Goal: Task Accomplishment & Management: Manage account settings

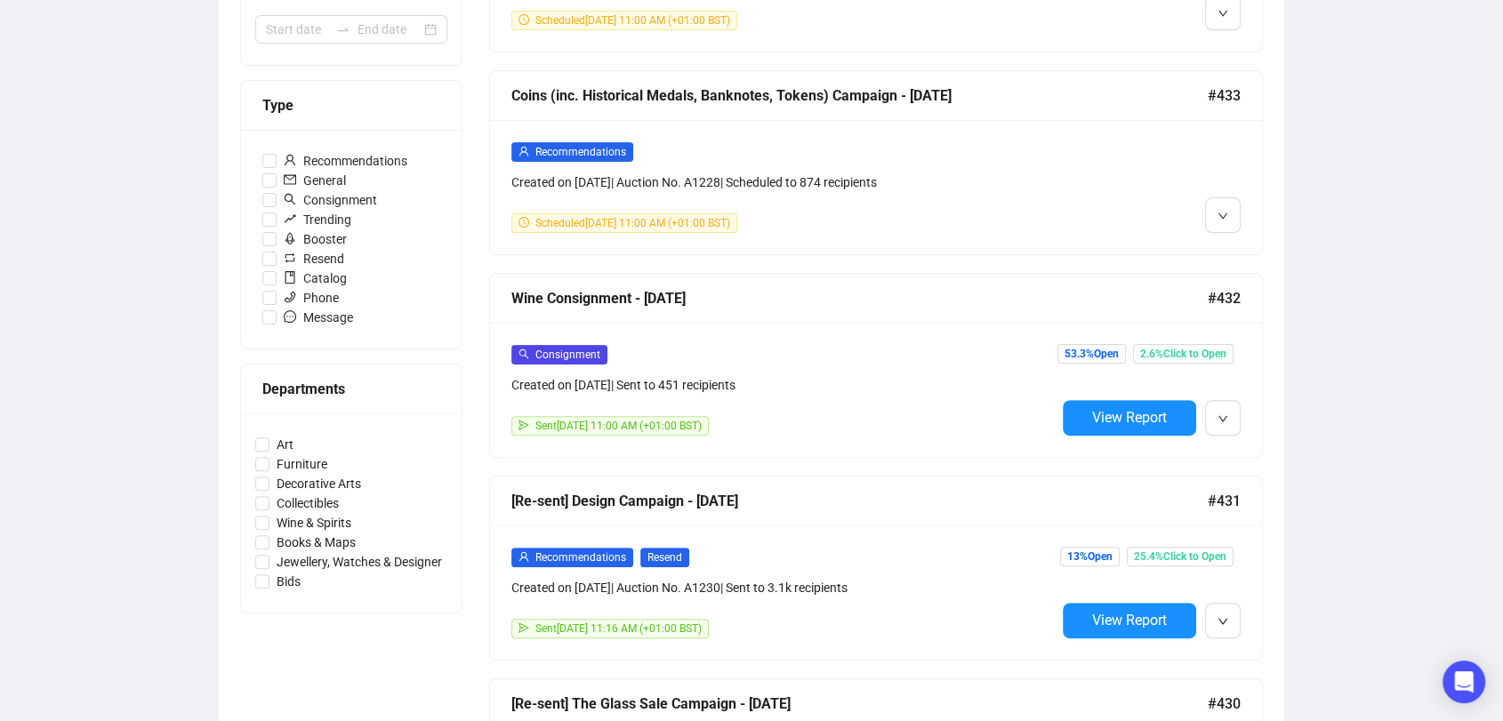
scroll to position [457, 0]
click at [1372, 156] on div "Campaigns Draft Campaigns 1 Scheduled Campaigns 2 Sent Campaigns 355 Campaigns …" at bounding box center [751, 578] width 1503 height 1957
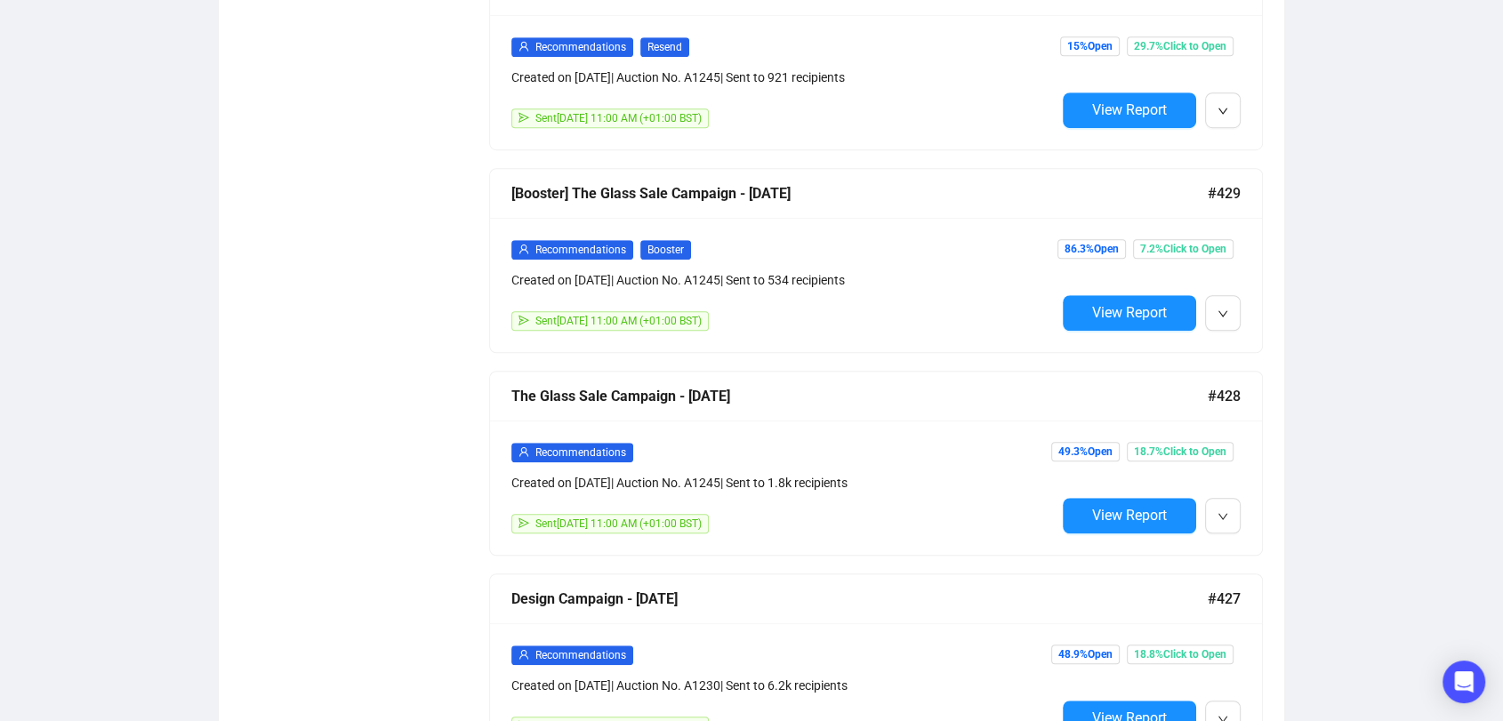
scroll to position [1168, 0]
click at [1343, 258] on div "Campaigns Draft Campaigns 1 Scheduled Campaigns 2 Sent Campaigns 355 Campaigns …" at bounding box center [751, 678] width 1503 height 3579
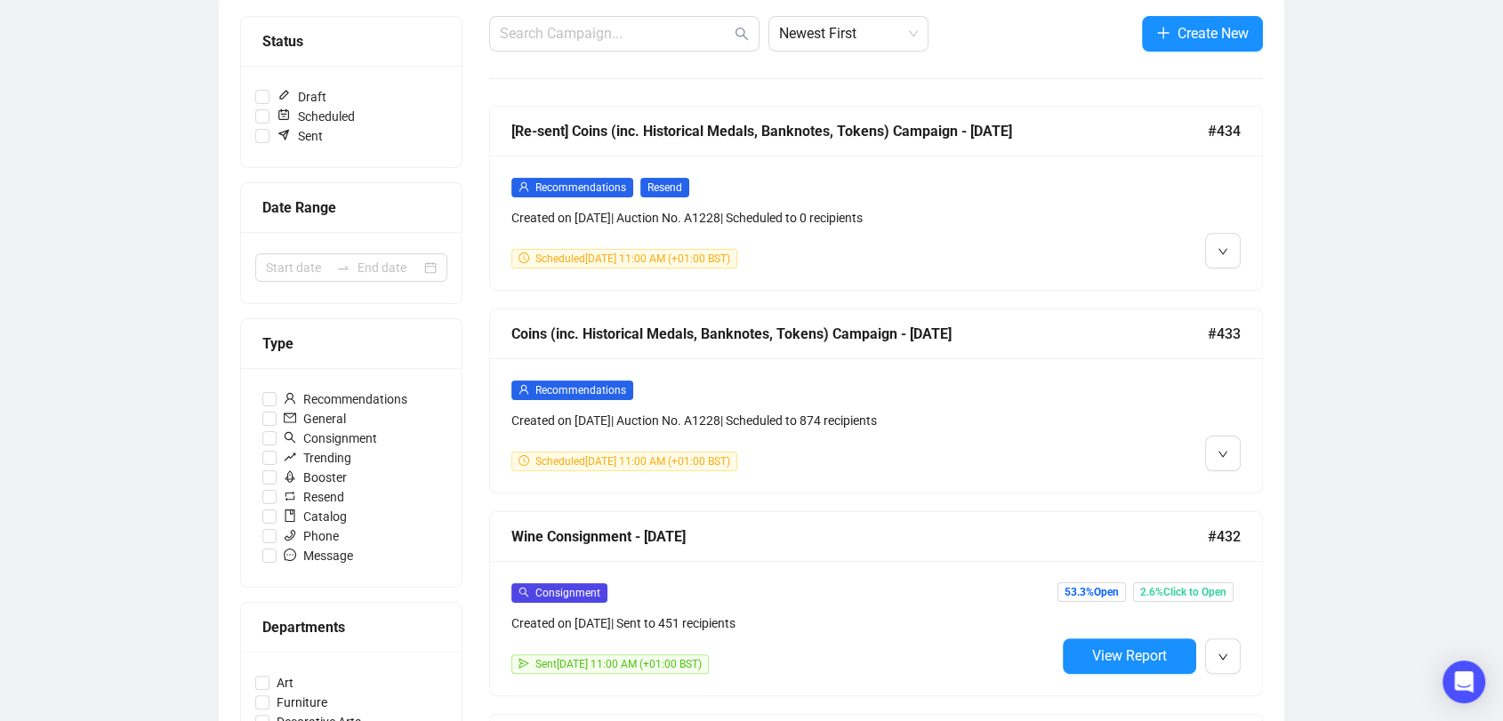
scroll to position [395, 0]
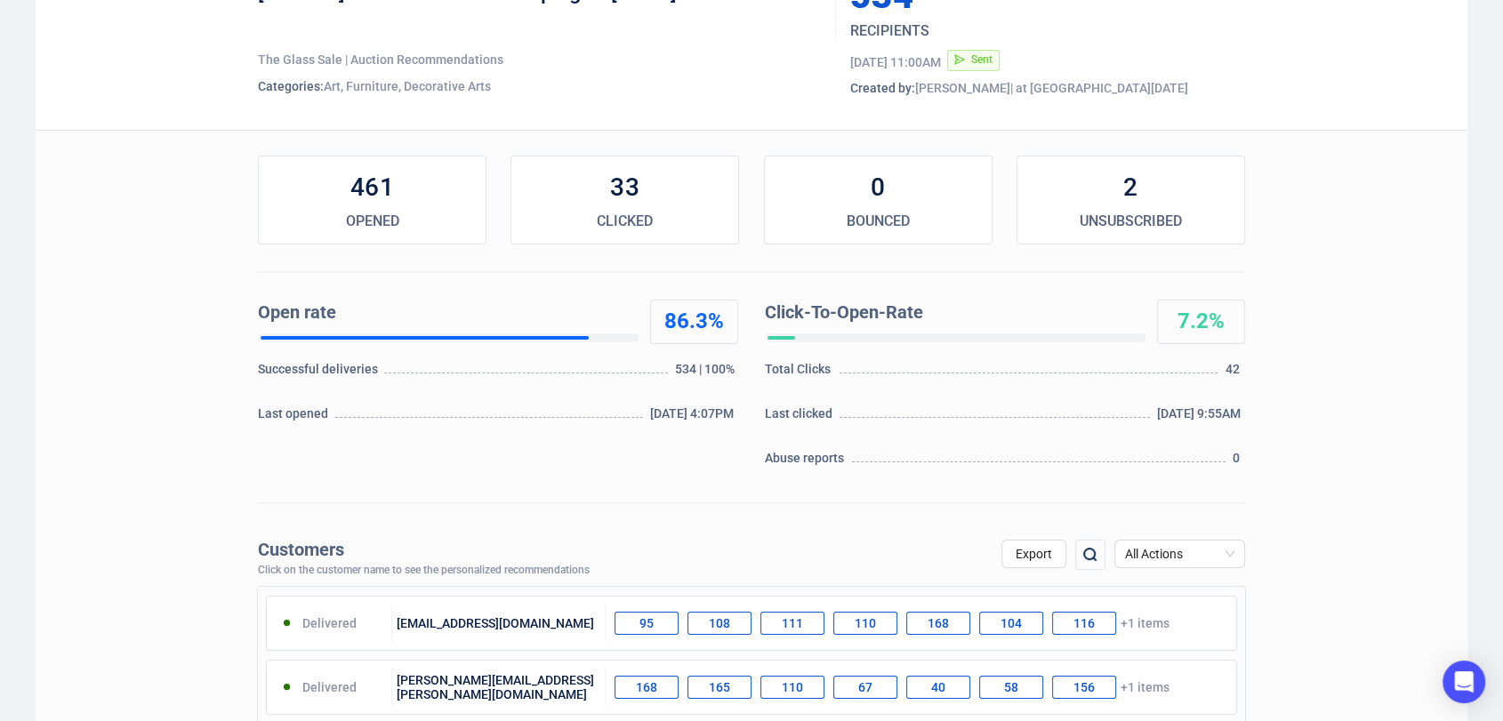
scroll to position [142, 0]
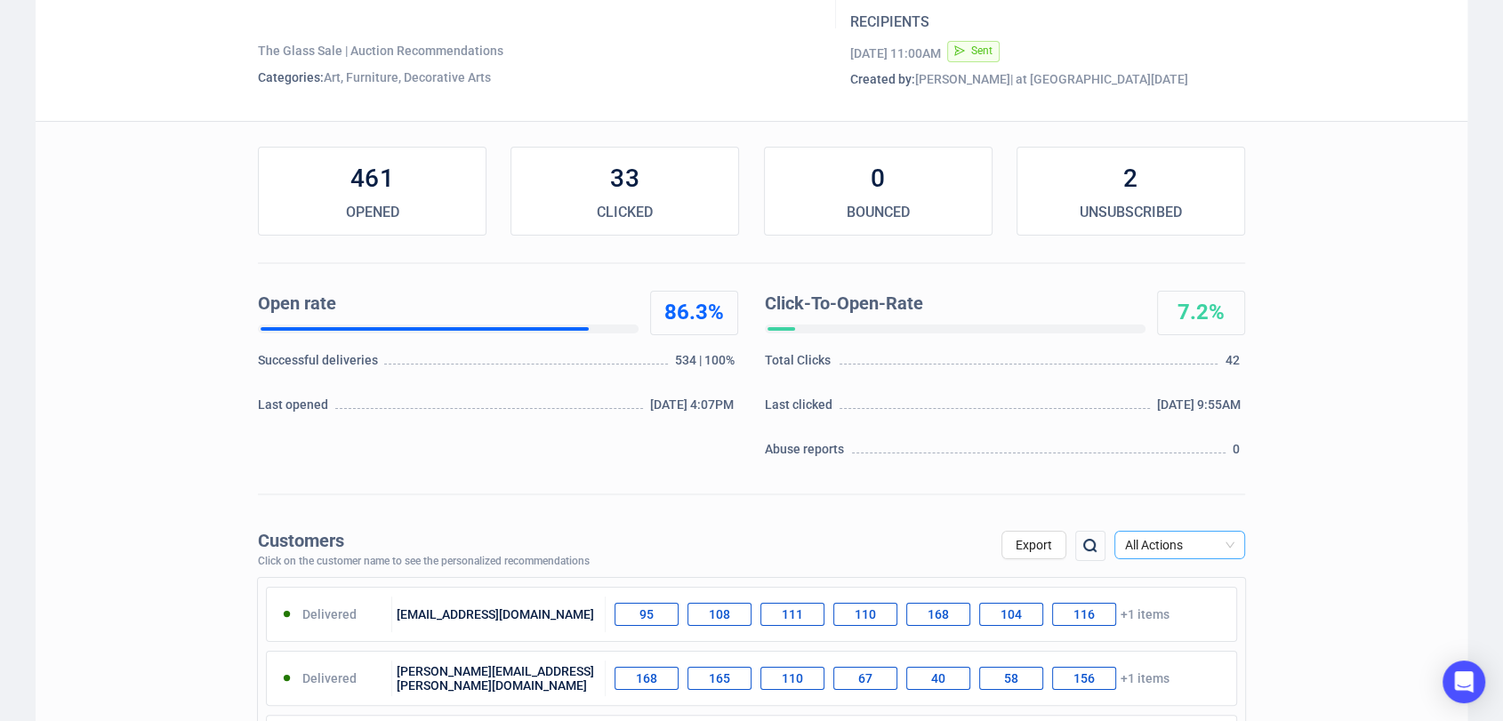
click at [1195, 538] on span "All Actions" at bounding box center [1179, 545] width 109 height 27
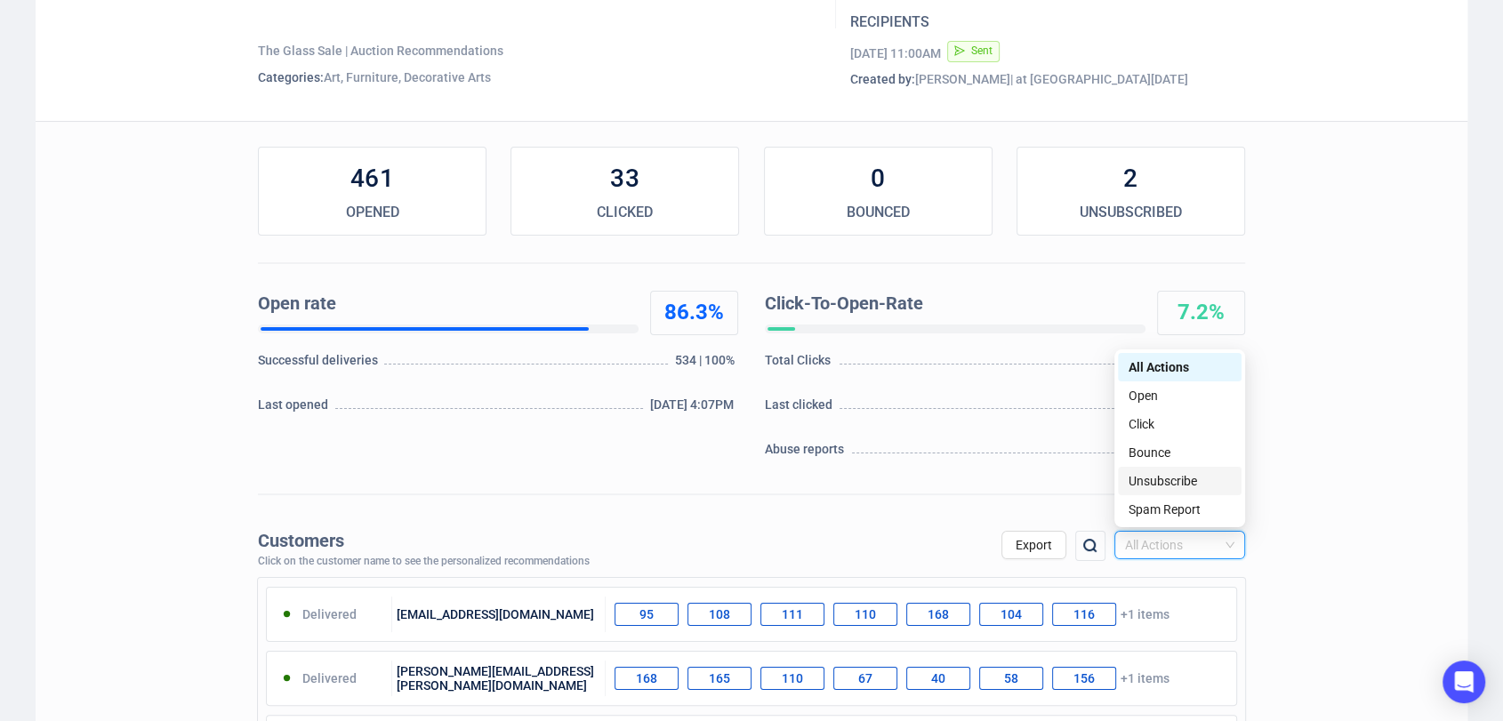
click at [1171, 477] on div "Unsubscribe" at bounding box center [1179, 481] width 102 height 20
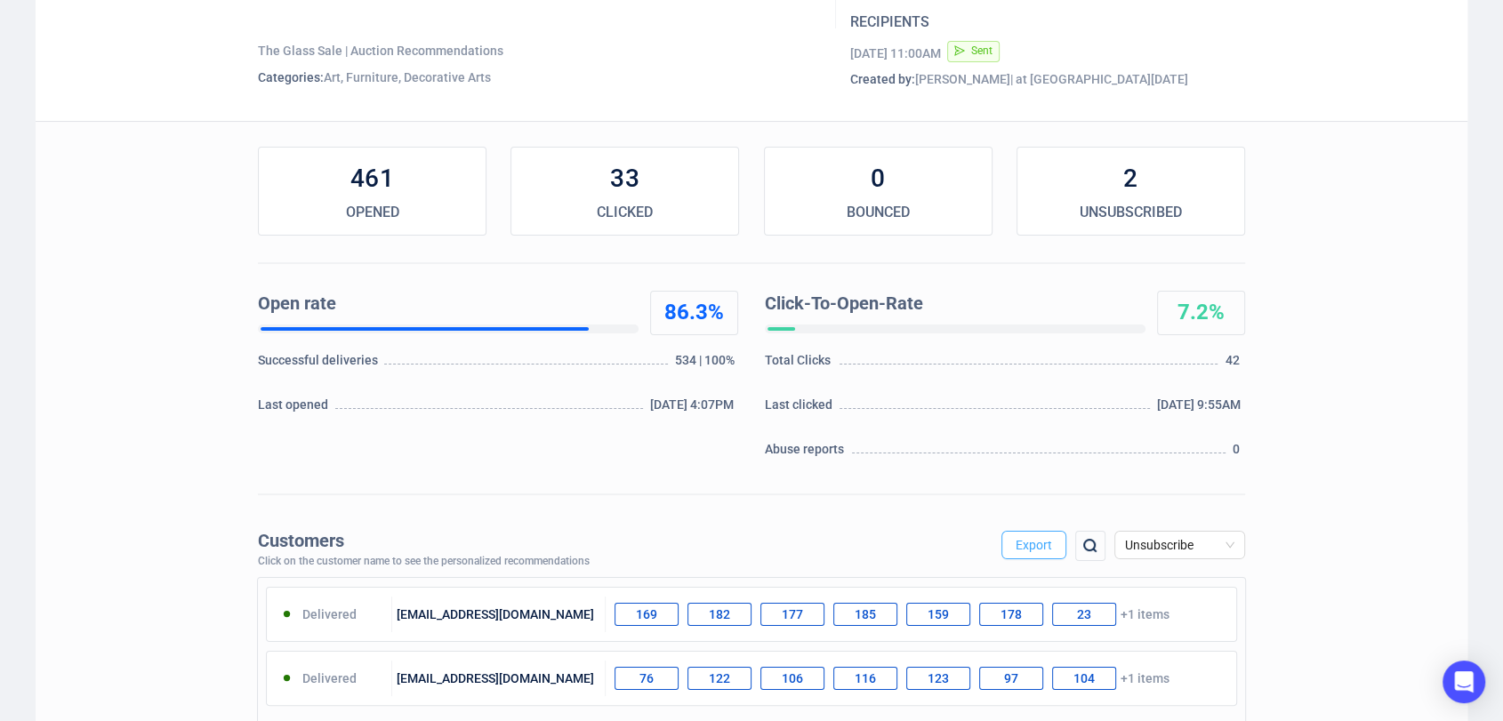
click at [1049, 552] on button "Export" at bounding box center [1033, 545] width 65 height 28
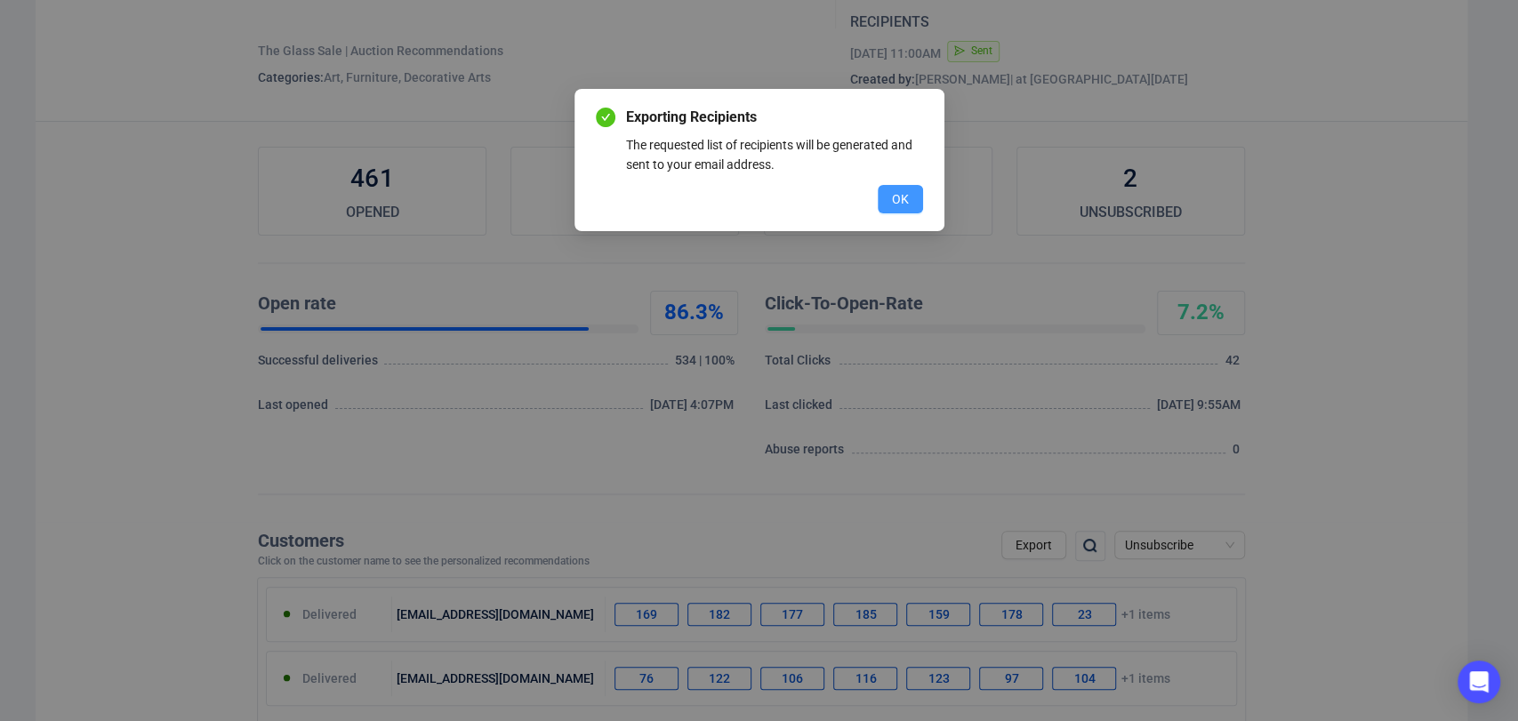
click at [895, 199] on span "OK" at bounding box center [900, 199] width 17 height 20
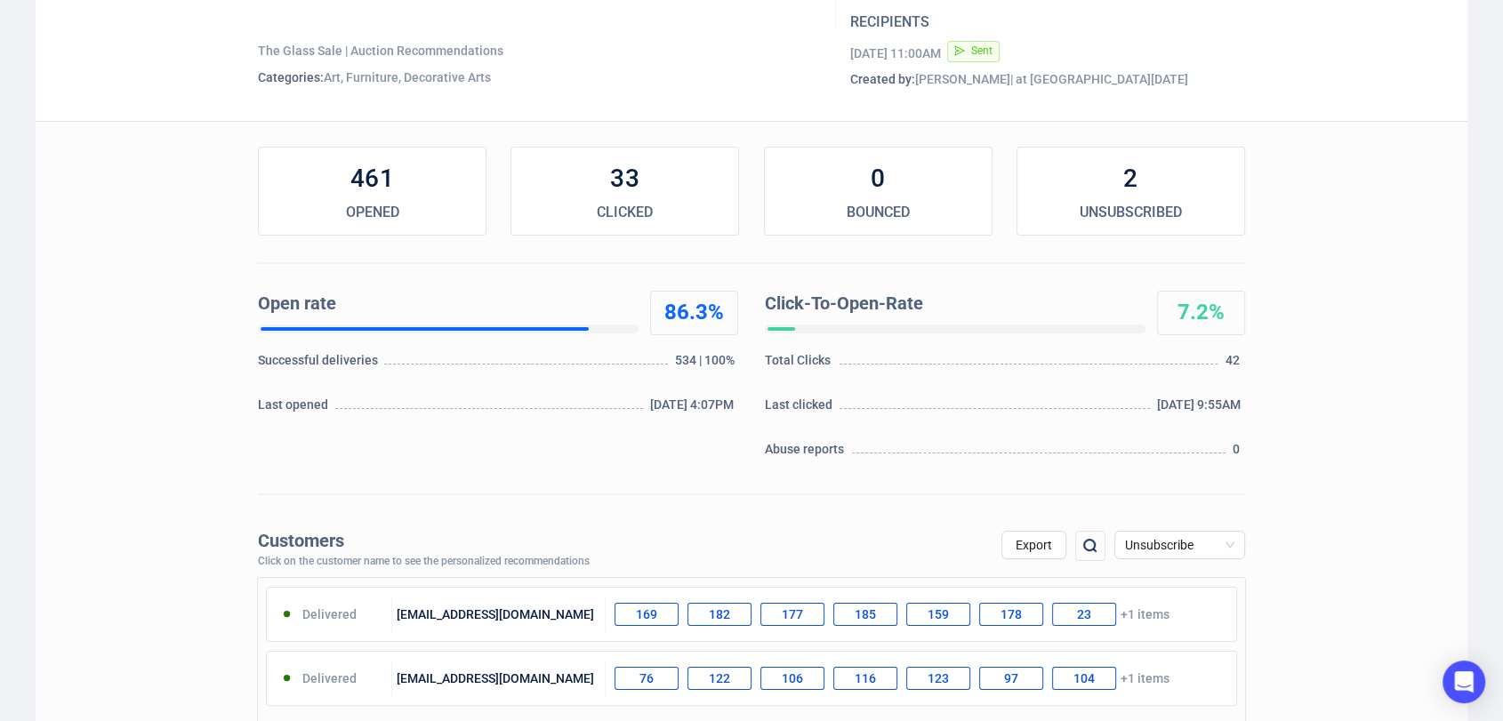
scroll to position [0, 0]
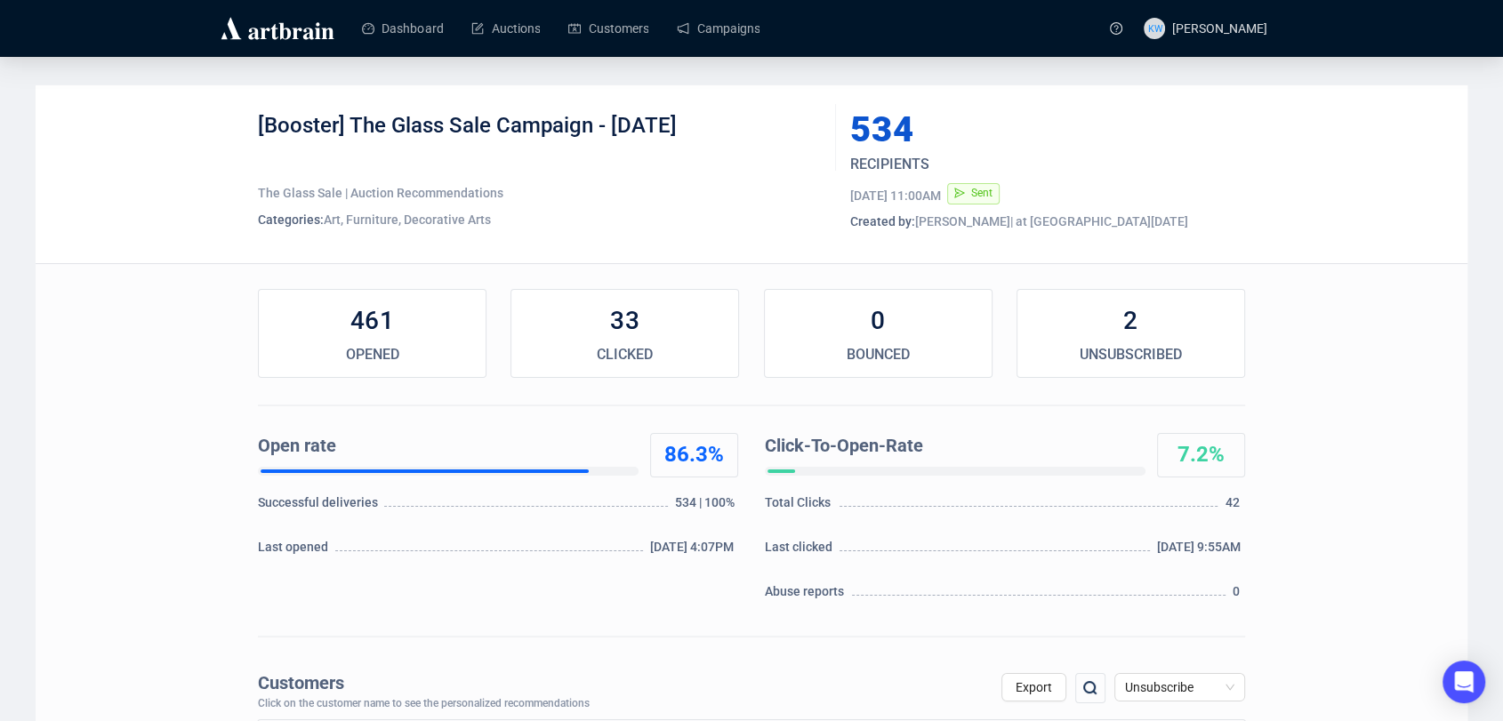
drag, startPoint x: 748, startPoint y: 138, endPoint x: 222, endPoint y: 126, distance: 525.6
click at [222, 126] on div "[Booster] The Glass Sale Campaign - October 2025 The Glass Sale | Auction Recom…" at bounding box center [751, 174] width 1431 height 178
copy div "[Booster] The Glass Sale Campaign - [DATE]"
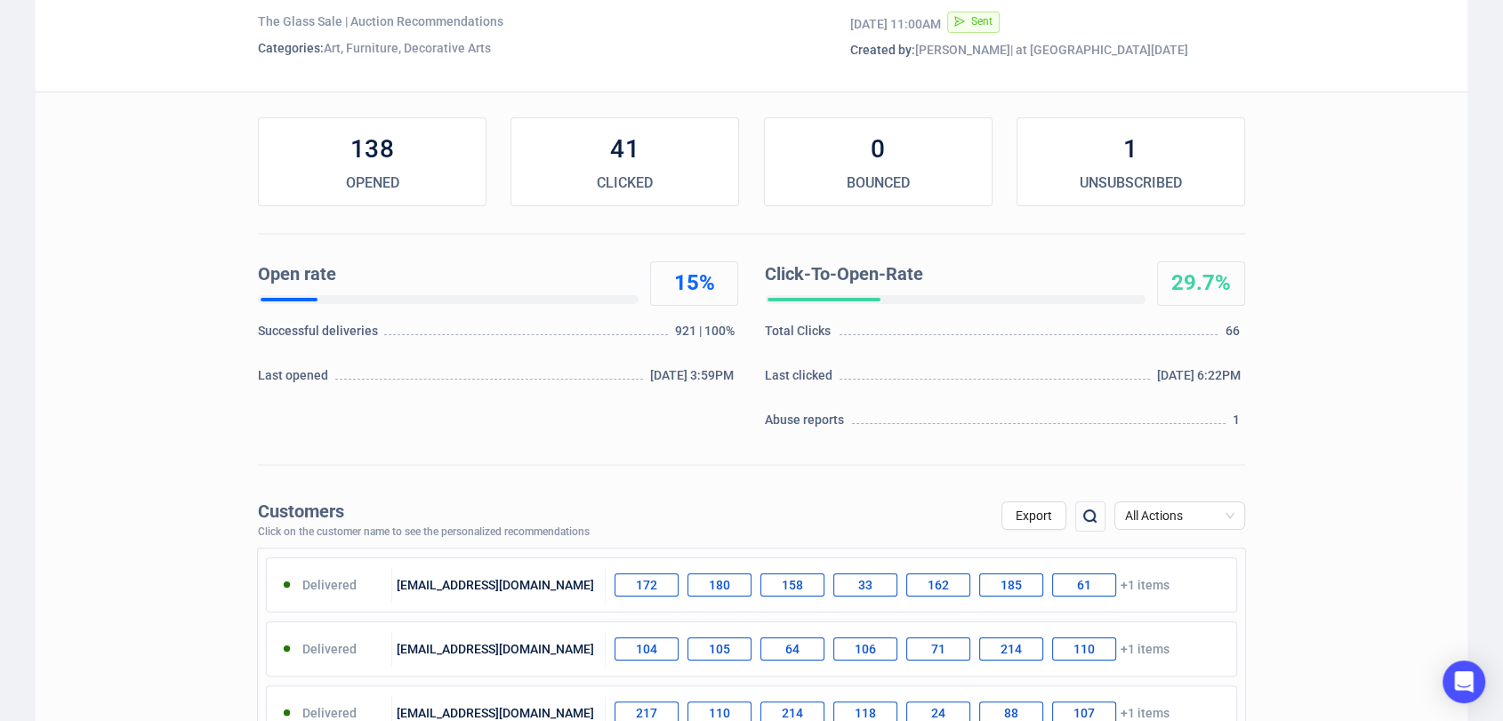
scroll to position [193, 0]
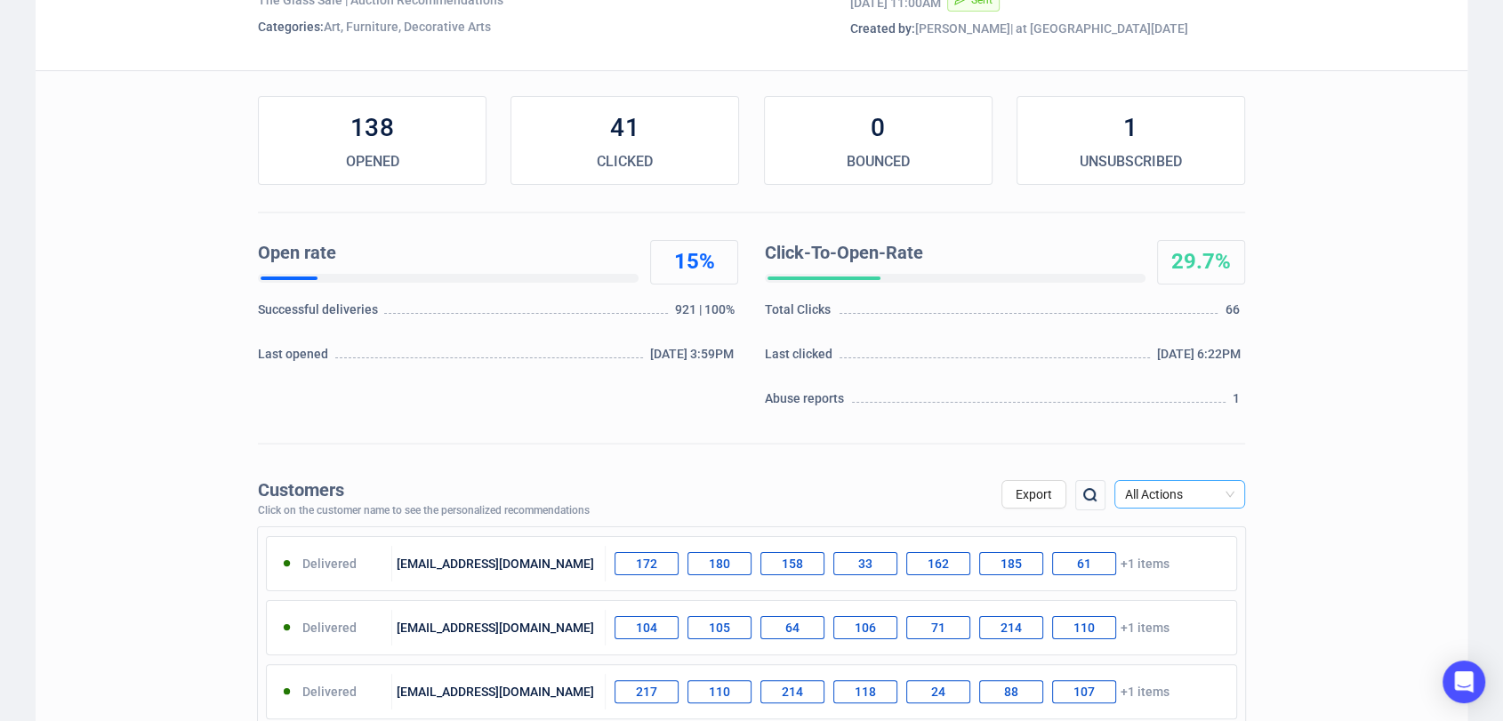
click at [1198, 493] on span "All Actions" at bounding box center [1179, 494] width 109 height 27
click at [1155, 638] on div "Unsubscribe" at bounding box center [1179, 644] width 102 height 20
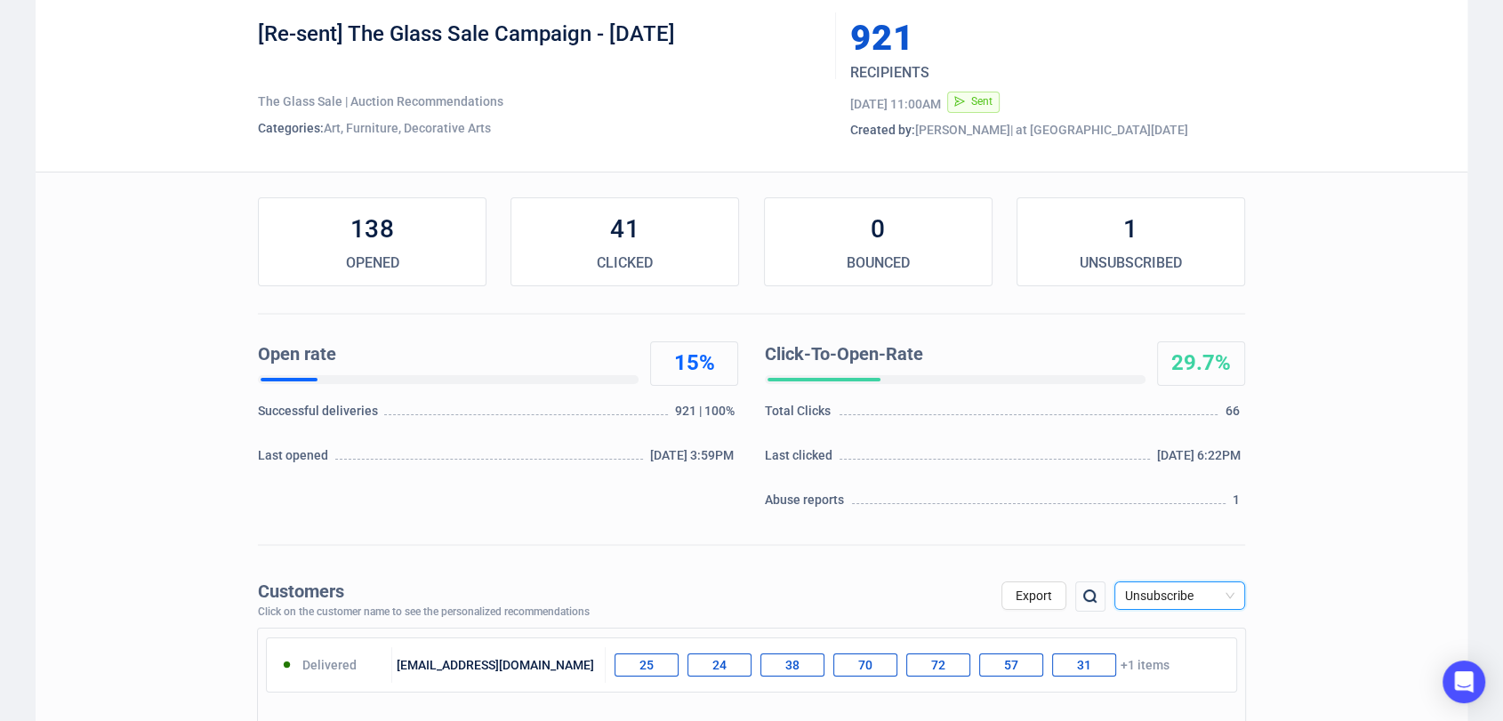
scroll to position [95, 0]
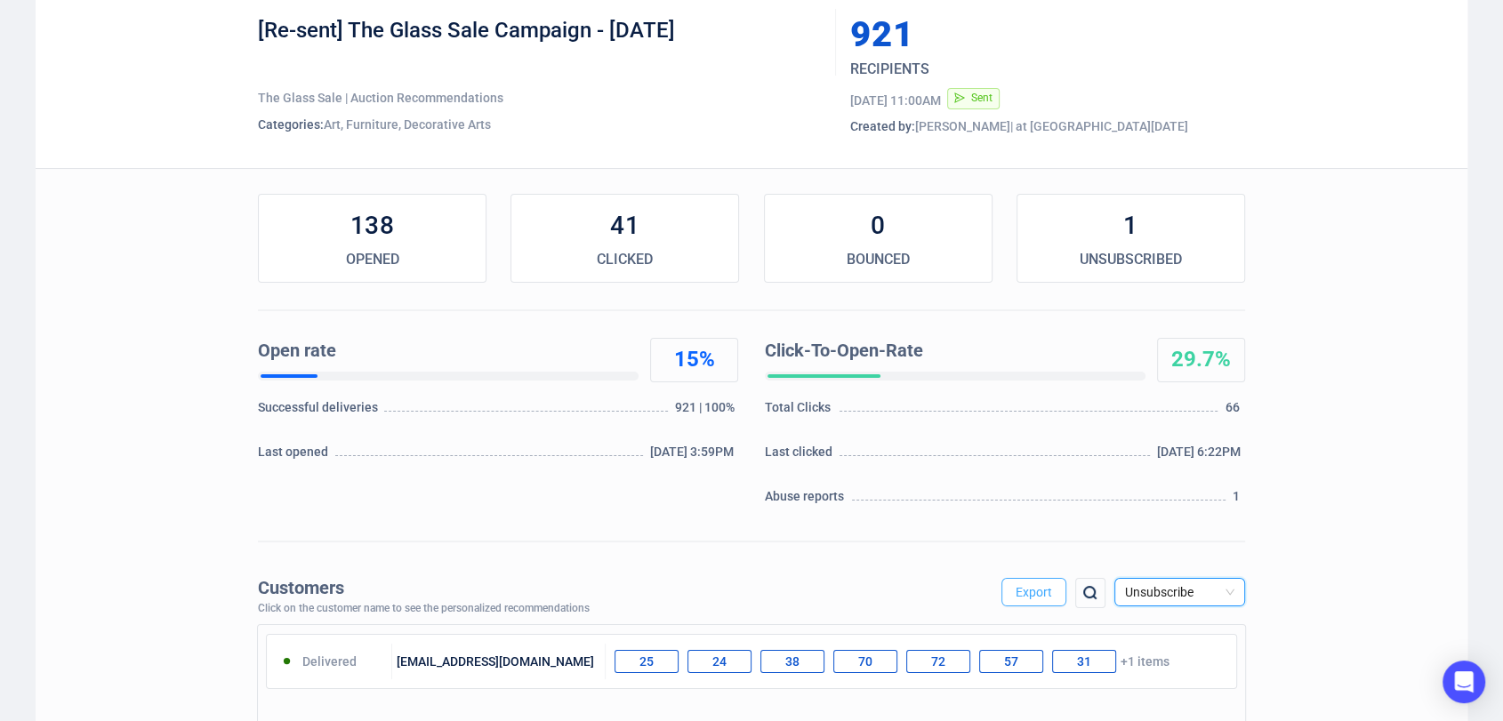
click at [1033, 592] on span "Export" at bounding box center [1033, 592] width 36 height 14
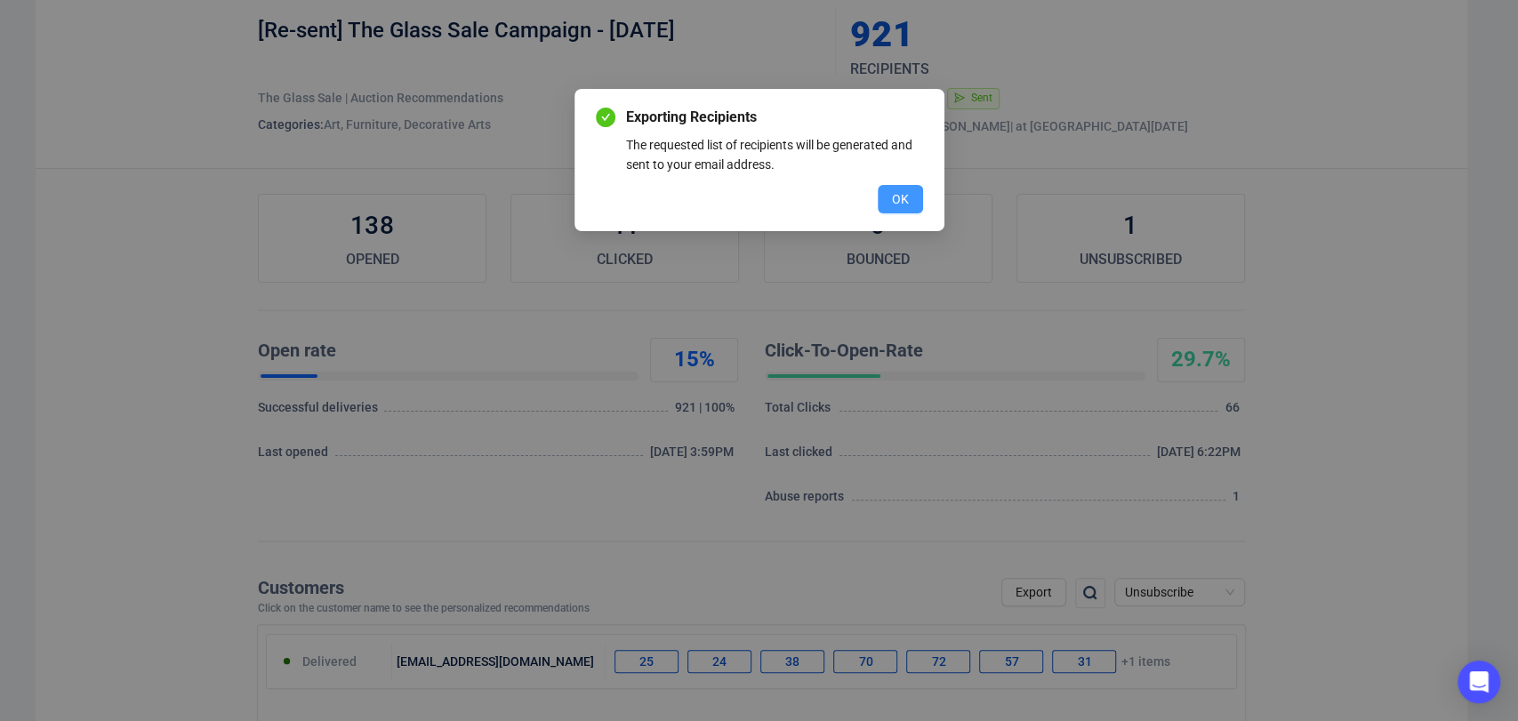
click at [902, 209] on button "OK" at bounding box center [900, 199] width 45 height 28
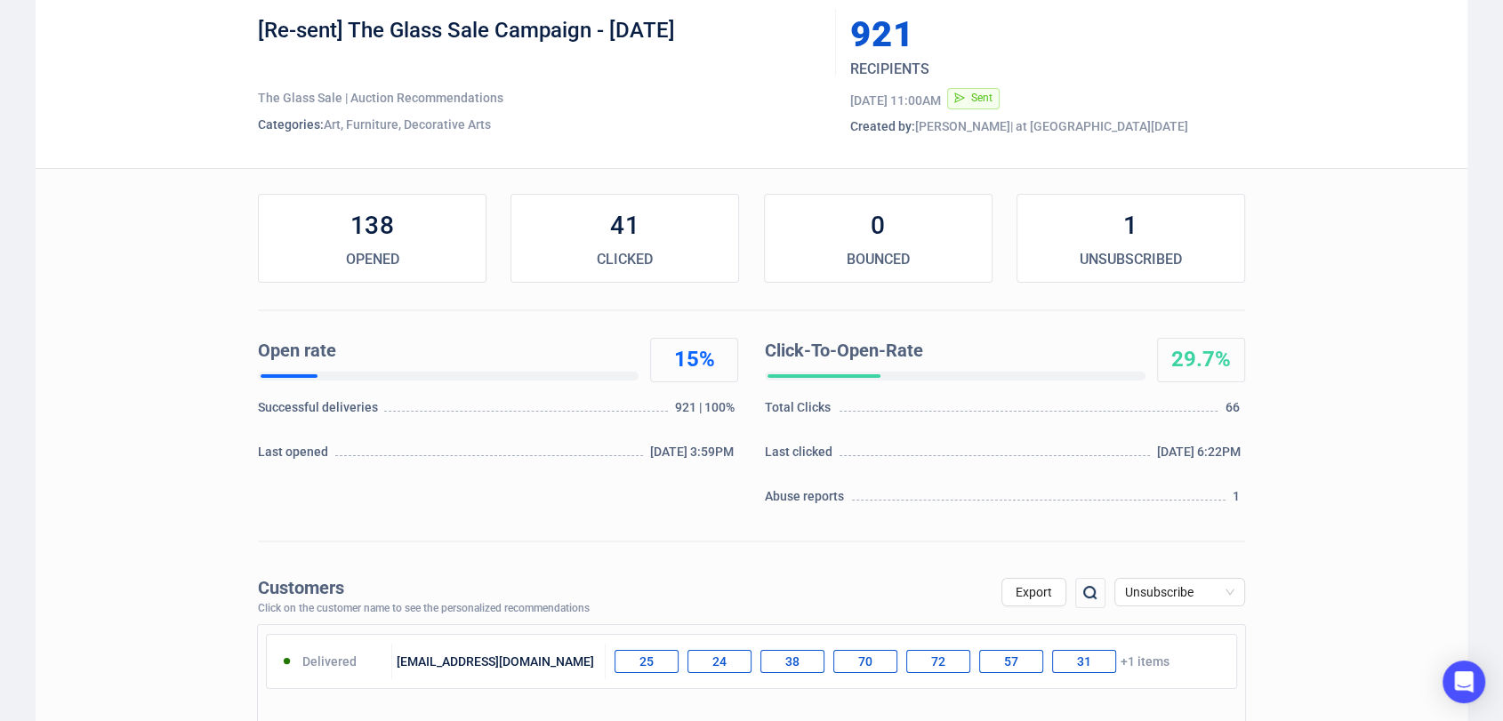
scroll to position [84, 0]
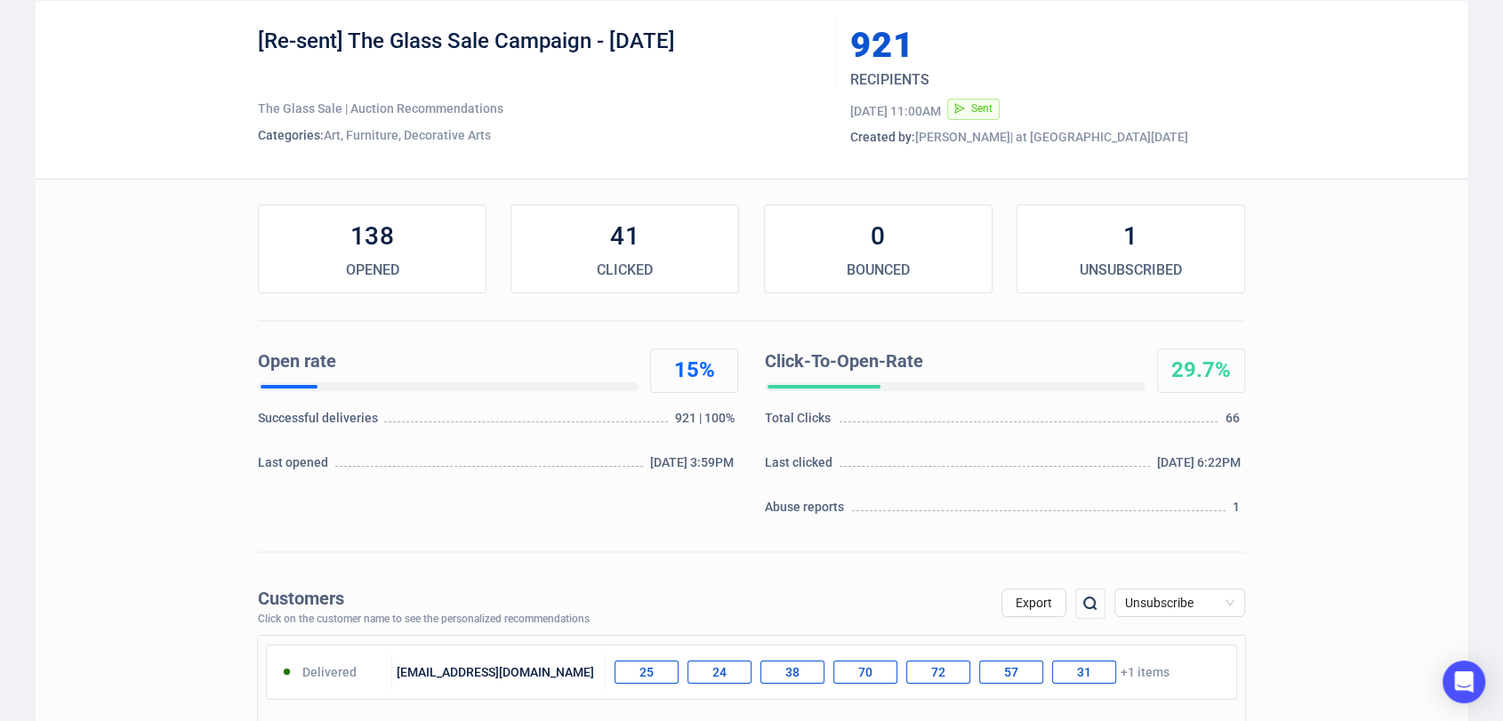
drag, startPoint x: 747, startPoint y: 27, endPoint x: 249, endPoint y: 30, distance: 497.9
click at [249, 30] on div "[Re-sent] The Glass Sale Campaign - October 2025 The Glass Sale | Auction Recom…" at bounding box center [751, 90] width 1431 height 178
copy div "[Re-sent] The Glass Sale Campaign - [DATE]"
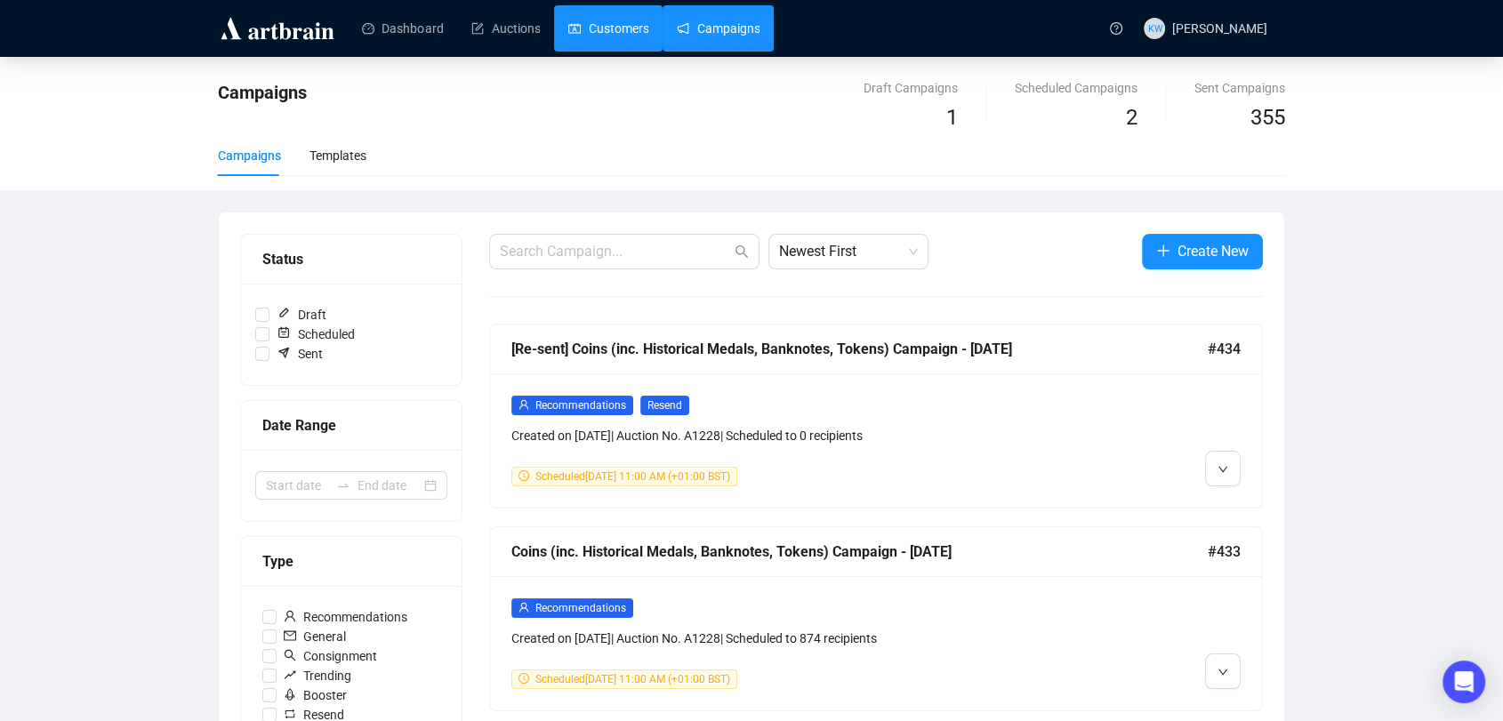
click at [628, 23] on link "Customers" at bounding box center [608, 28] width 80 height 46
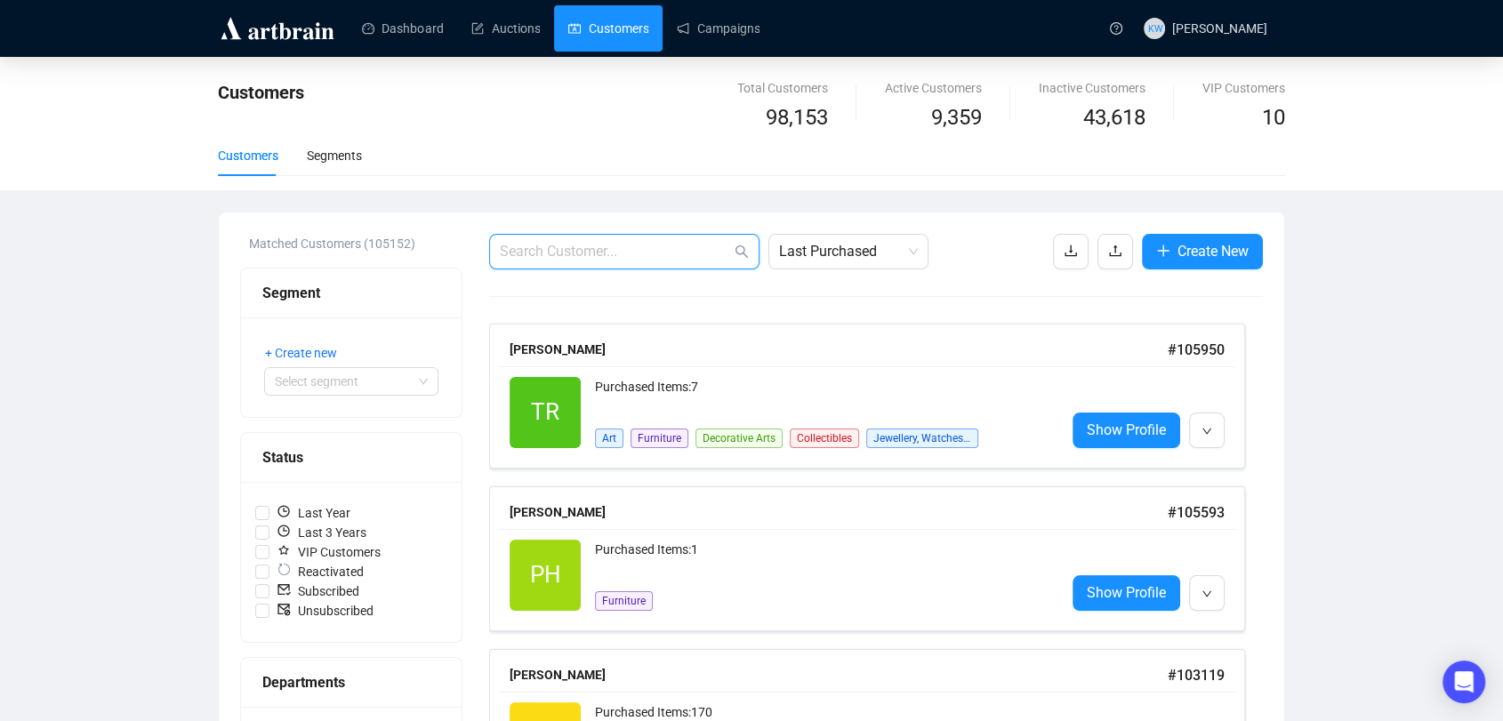
click at [603, 245] on input "text" at bounding box center [615, 251] width 231 height 21
paste input "kimsford@icloud.com"
type input "kimsford@icloud.com"
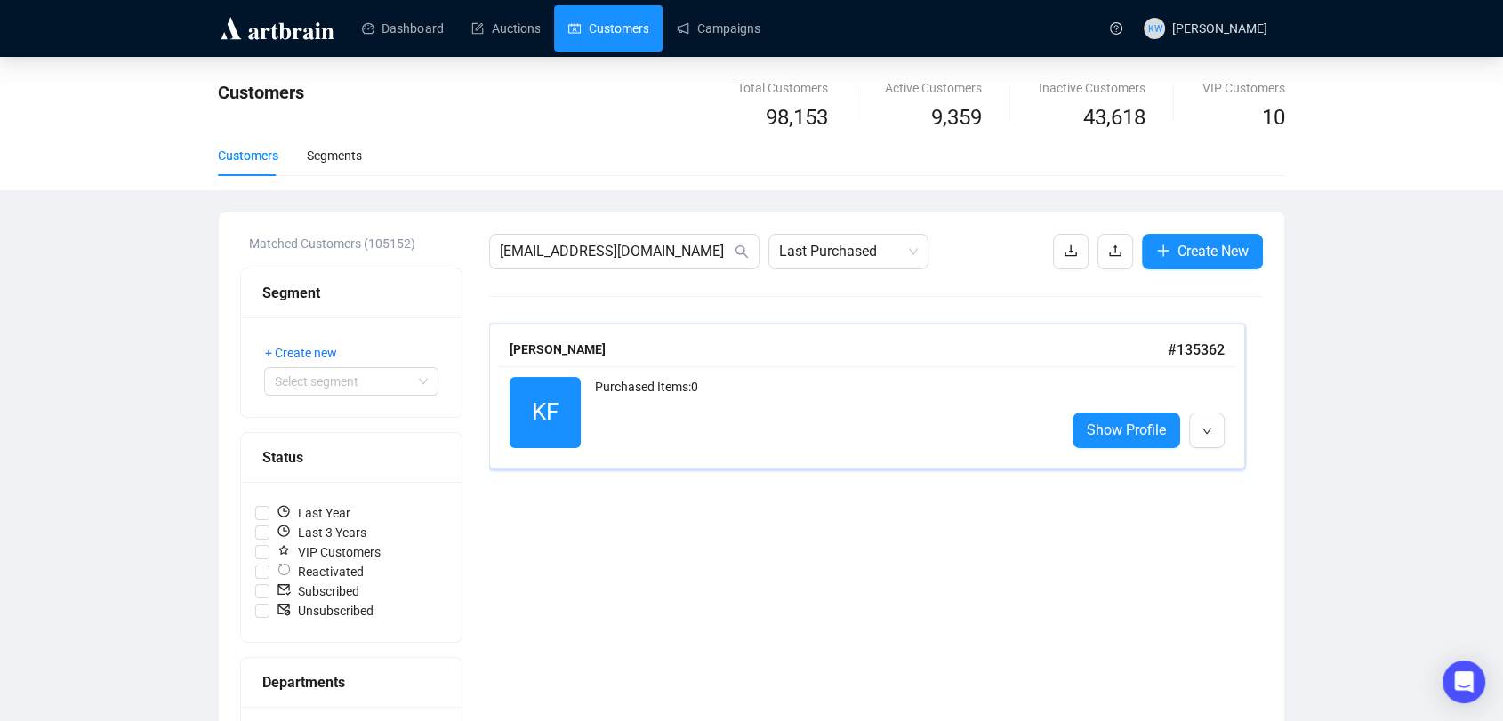
click at [691, 405] on div "Purchased Items: 0" at bounding box center [823, 412] width 456 height 71
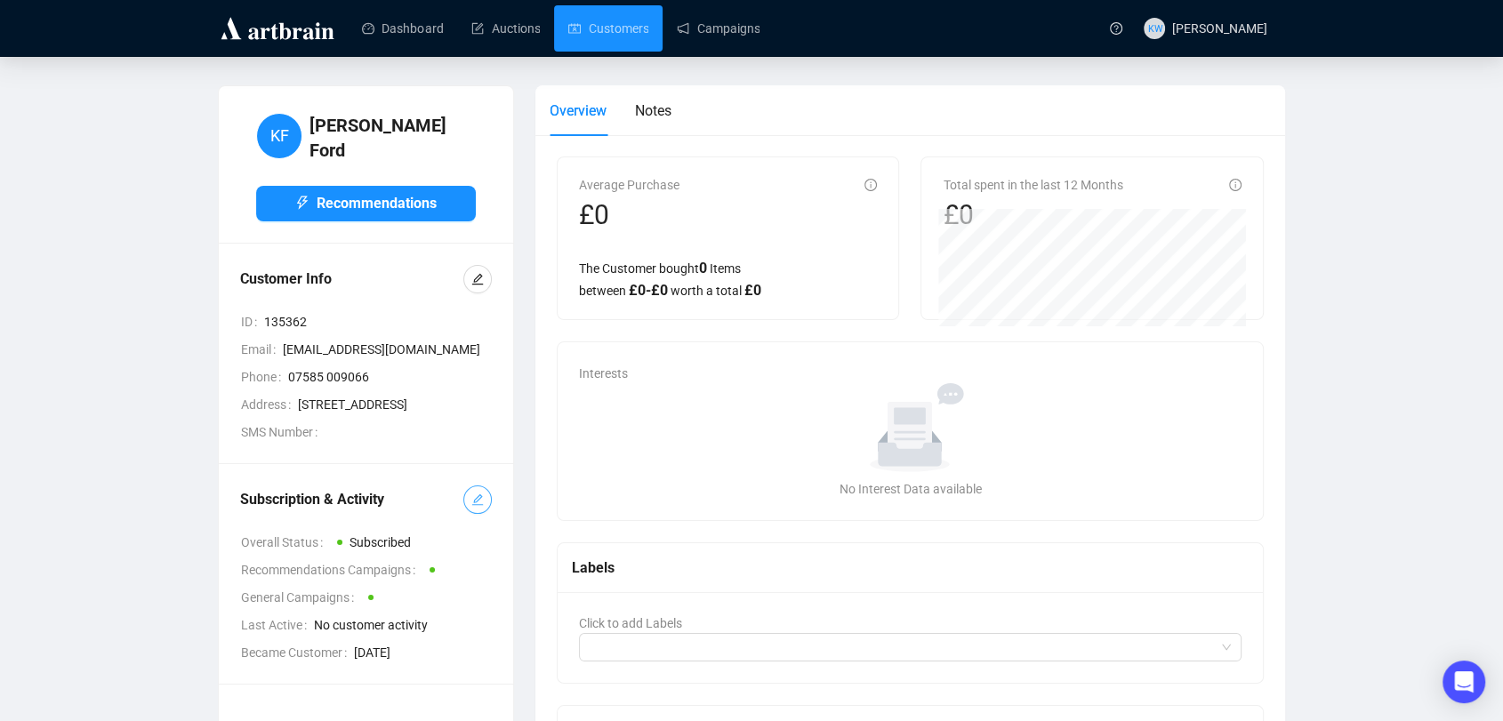
click at [482, 509] on span "button" at bounding box center [477, 500] width 12 height 20
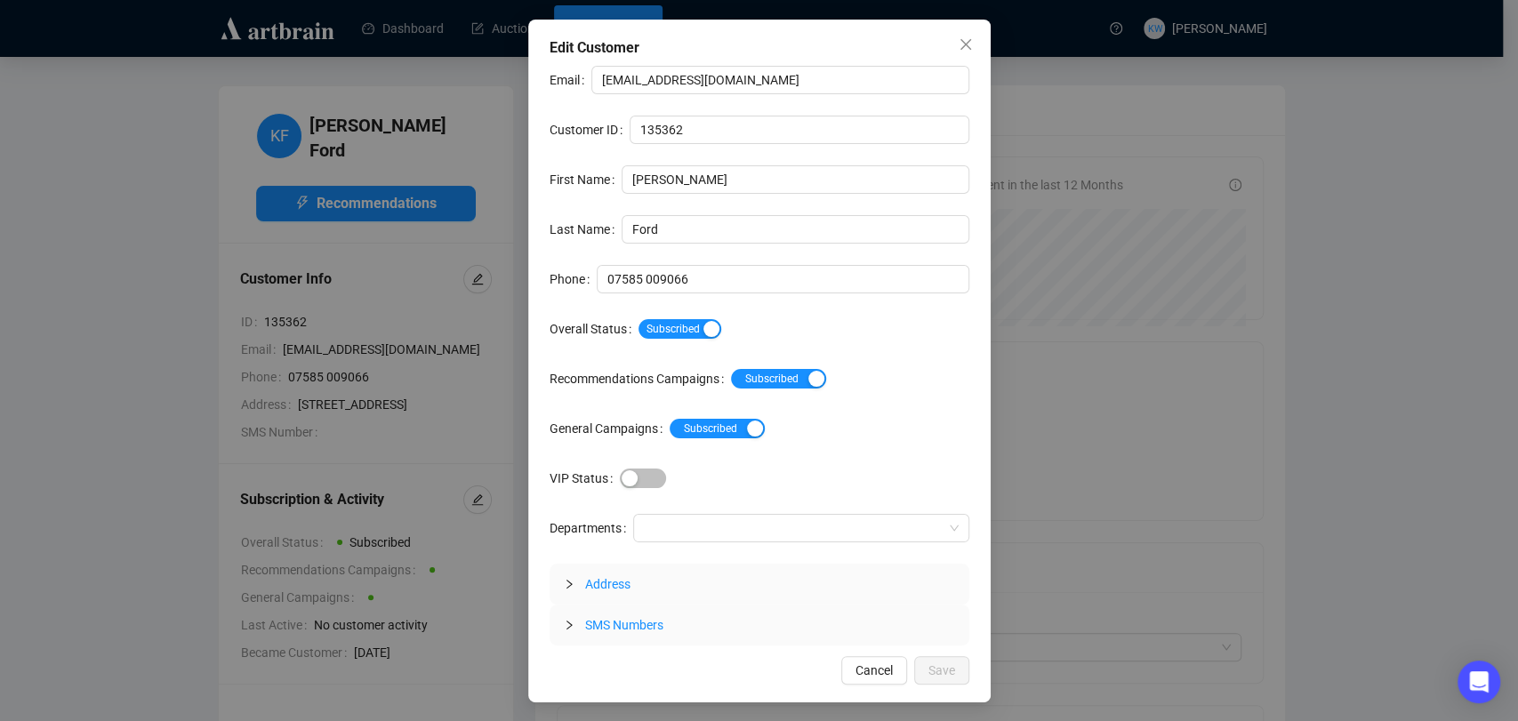
click at [695, 342] on div "Subscribed" at bounding box center [803, 329] width 331 height 28
click at [694, 336] on span "Subscribed" at bounding box center [679, 329] width 83 height 20
click at [950, 664] on span "Save" at bounding box center [941, 671] width 27 height 20
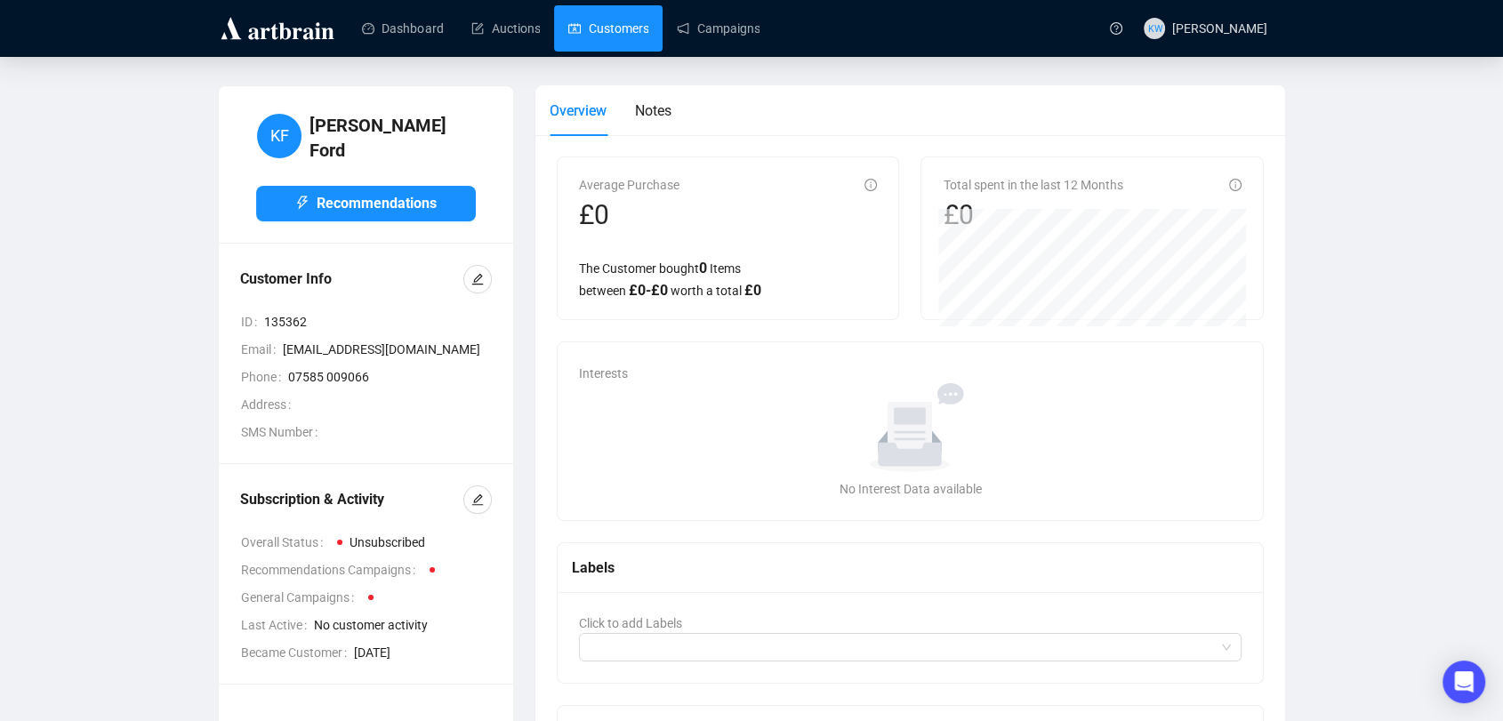
click at [630, 25] on link "Customers" at bounding box center [608, 28] width 80 height 46
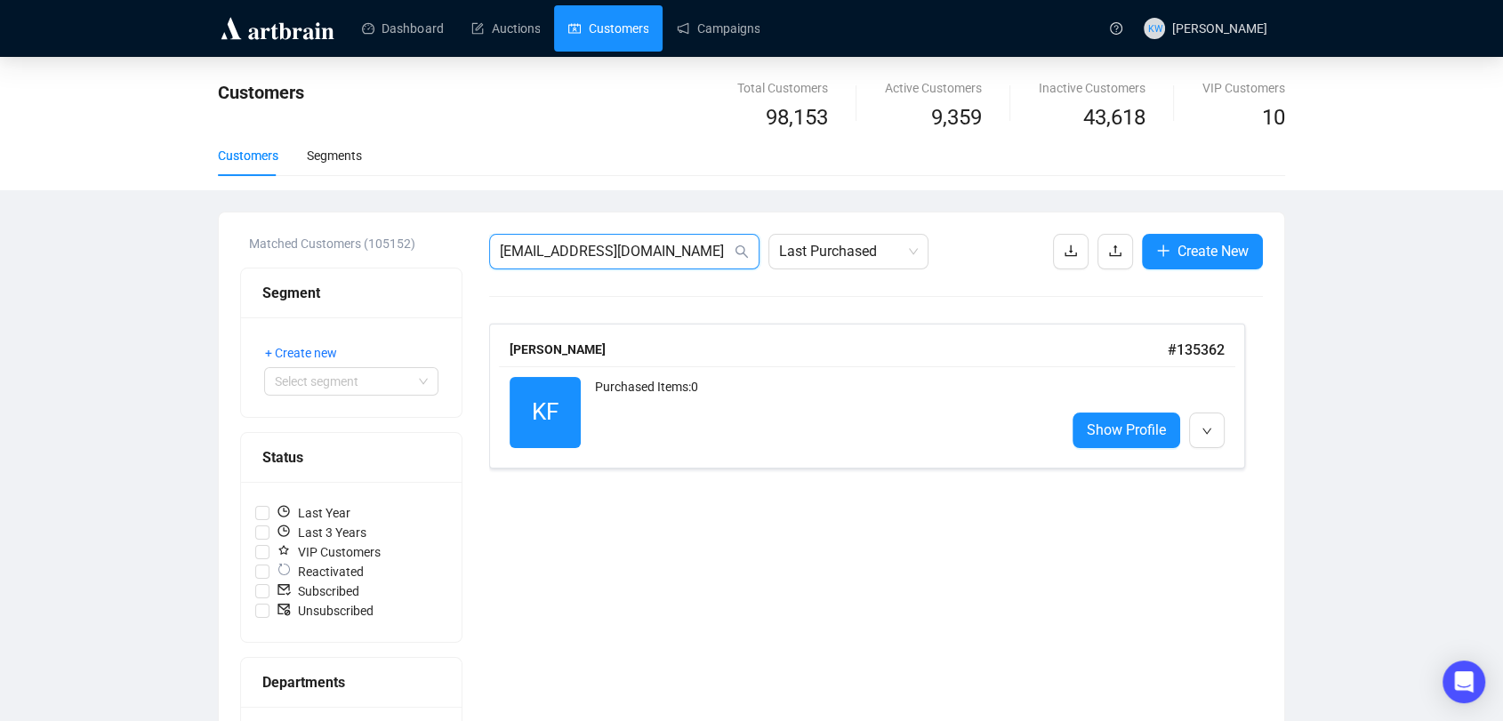
drag, startPoint x: 650, startPoint y: 240, endPoint x: 340, endPoint y: 242, distance: 310.3
paste input "susanawatson5@gmail"
type input "susanawatson5@gmail.com"
click at [664, 393] on div "Purchased Items: 0" at bounding box center [823, 412] width 456 height 71
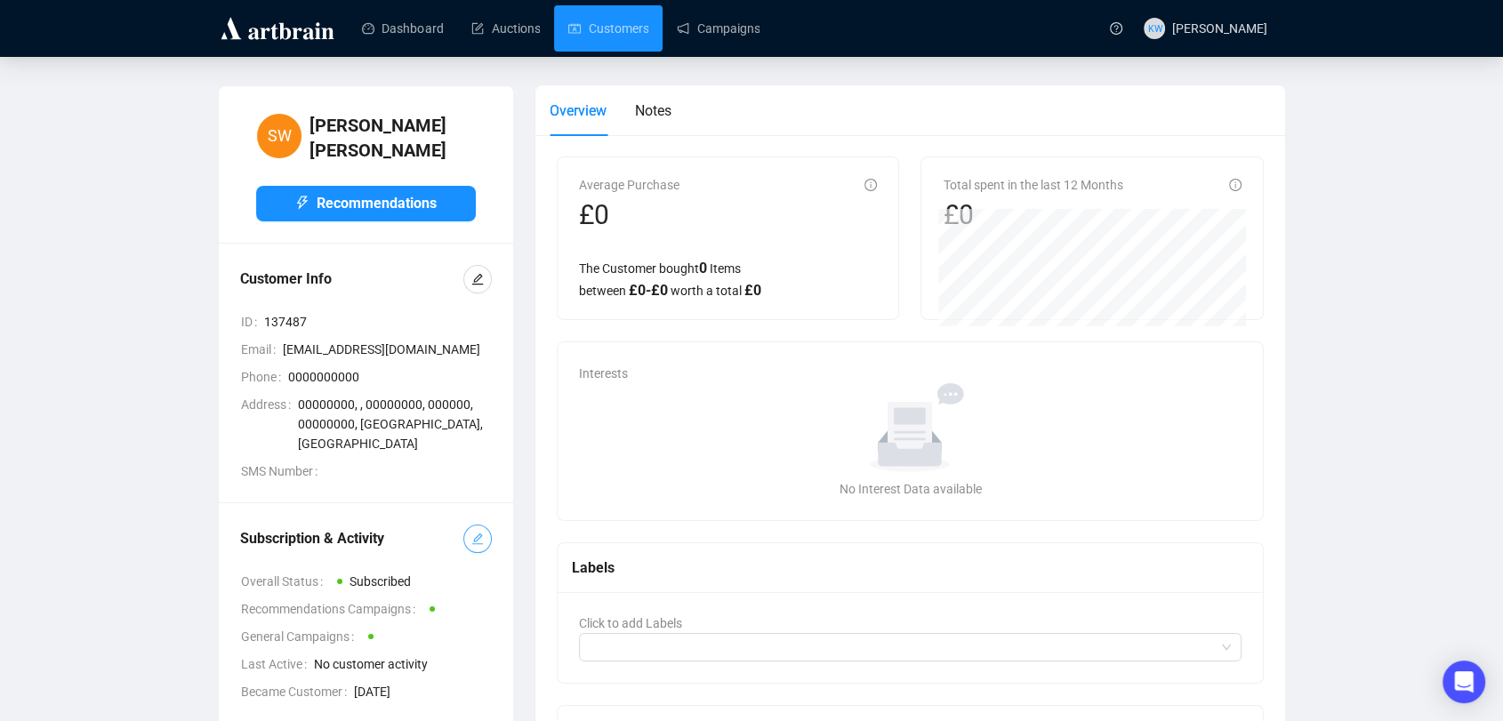
click at [466, 525] on button "button" at bounding box center [477, 539] width 28 height 28
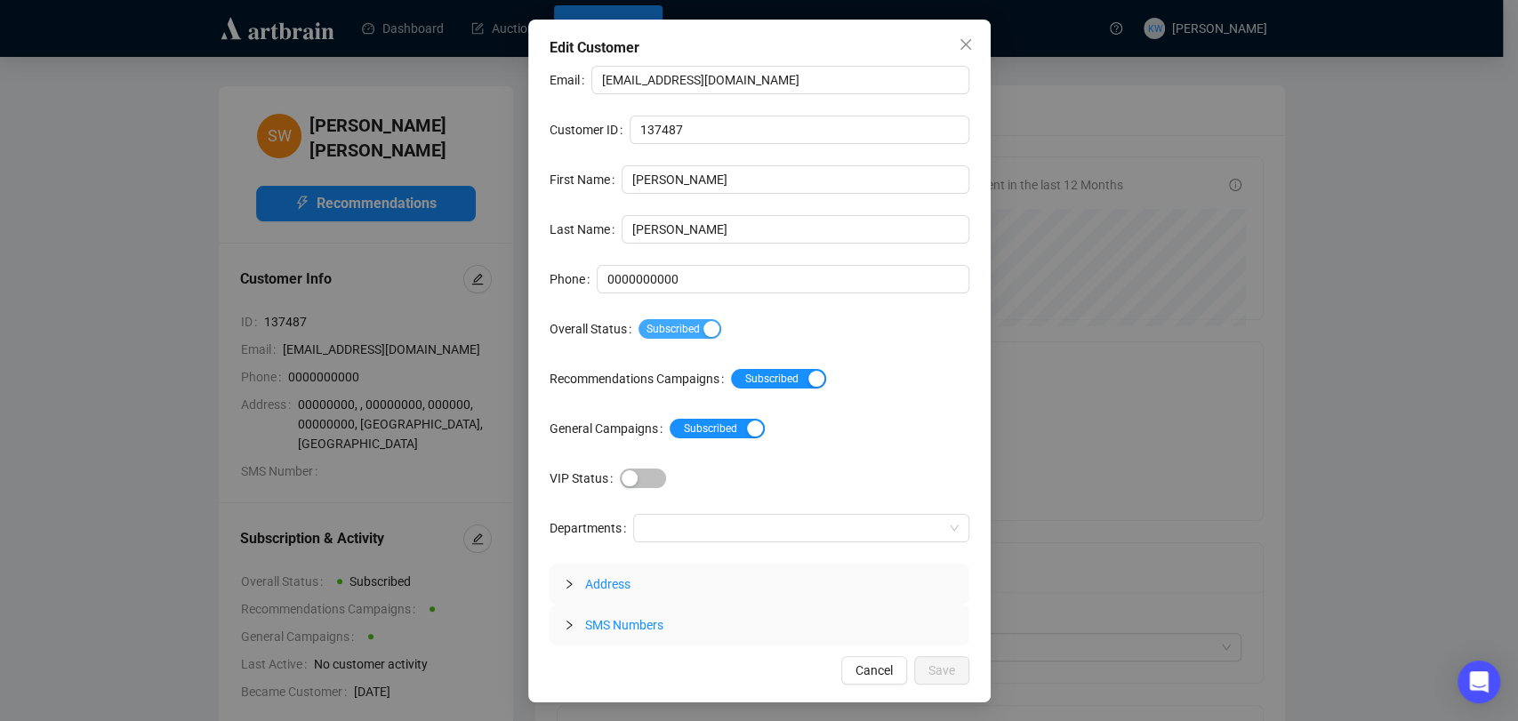
click at [675, 324] on span "Subscribed" at bounding box center [679, 329] width 83 height 20
click at [935, 670] on span "Save" at bounding box center [941, 671] width 27 height 20
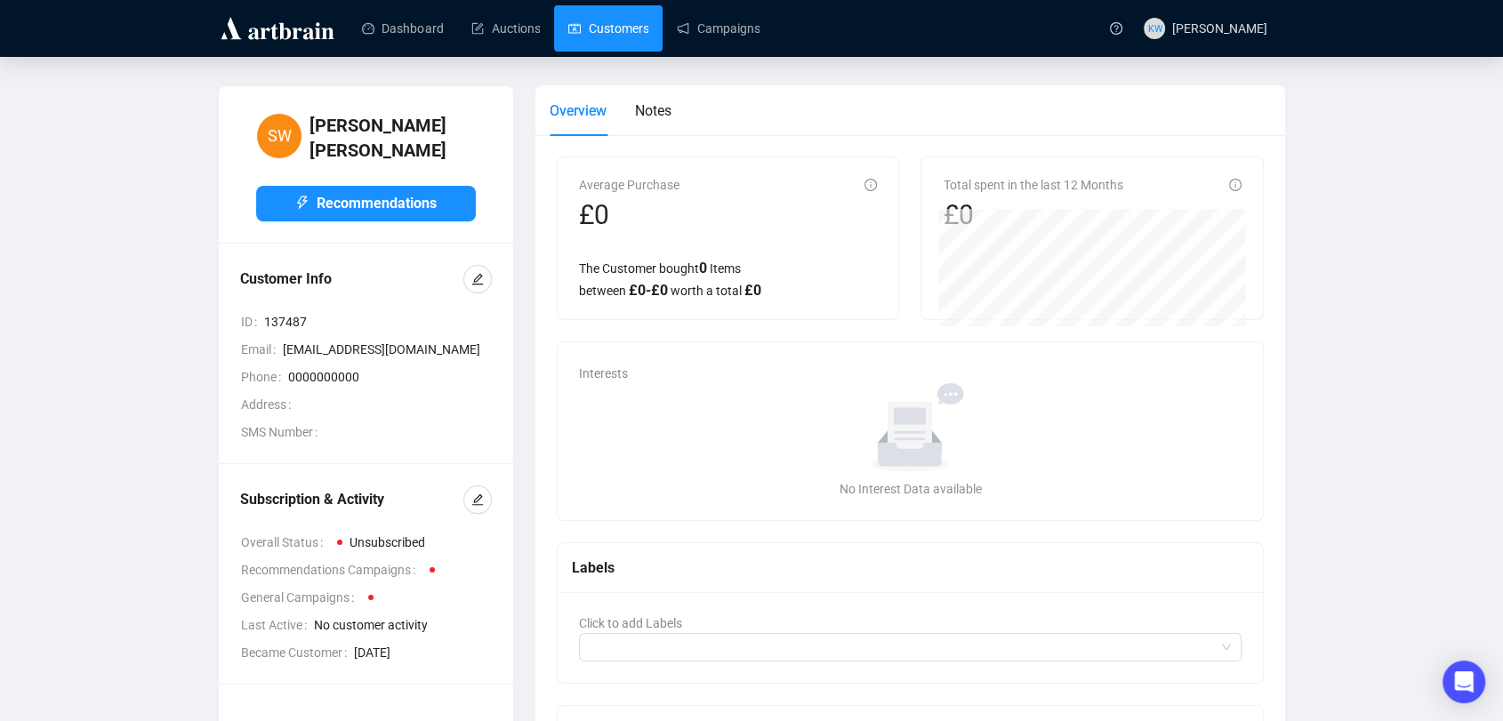
click at [580, 36] on link "Customers" at bounding box center [608, 28] width 80 height 46
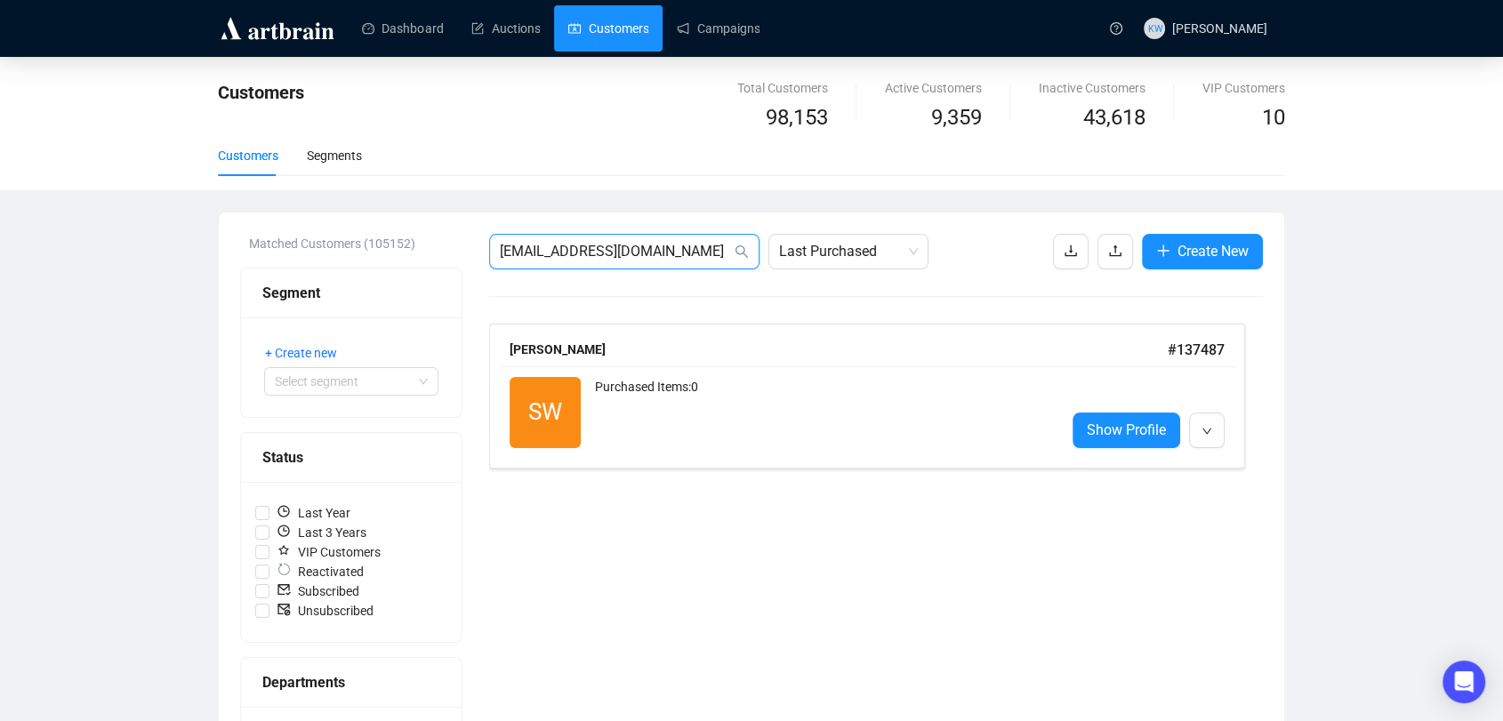
drag, startPoint x: 709, startPoint y: 260, endPoint x: 285, endPoint y: 244, distance: 424.4
paste input "conomurex"
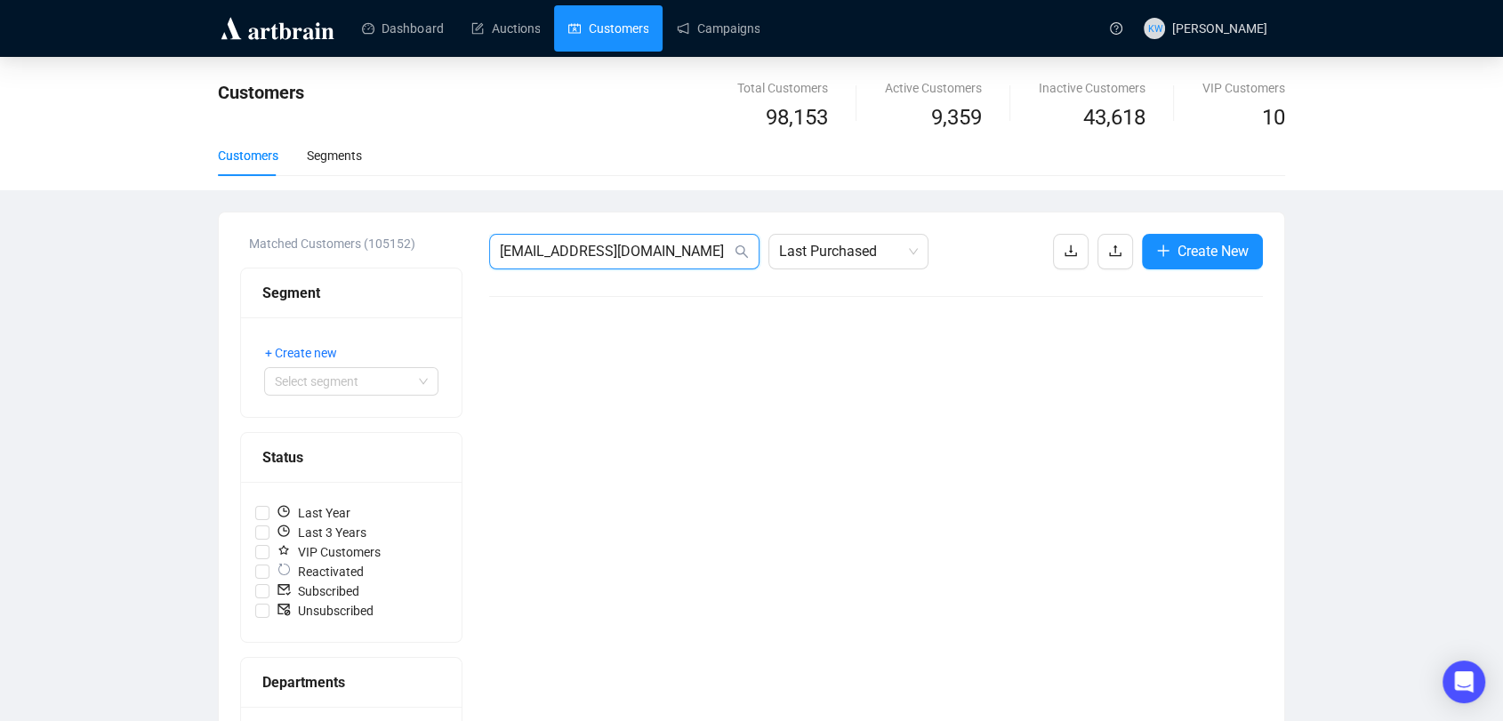
drag, startPoint x: 715, startPoint y: 244, endPoint x: 192, endPoint y: 191, distance: 525.4
click at [192, 191] on div "Customers Total Customers 98,153 Active Customers 9,359 Inactive Customers 43,6…" at bounding box center [751, 659] width 1503 height 1204
paste input "gchulme7"
type input "gchulme7@gmail.com"
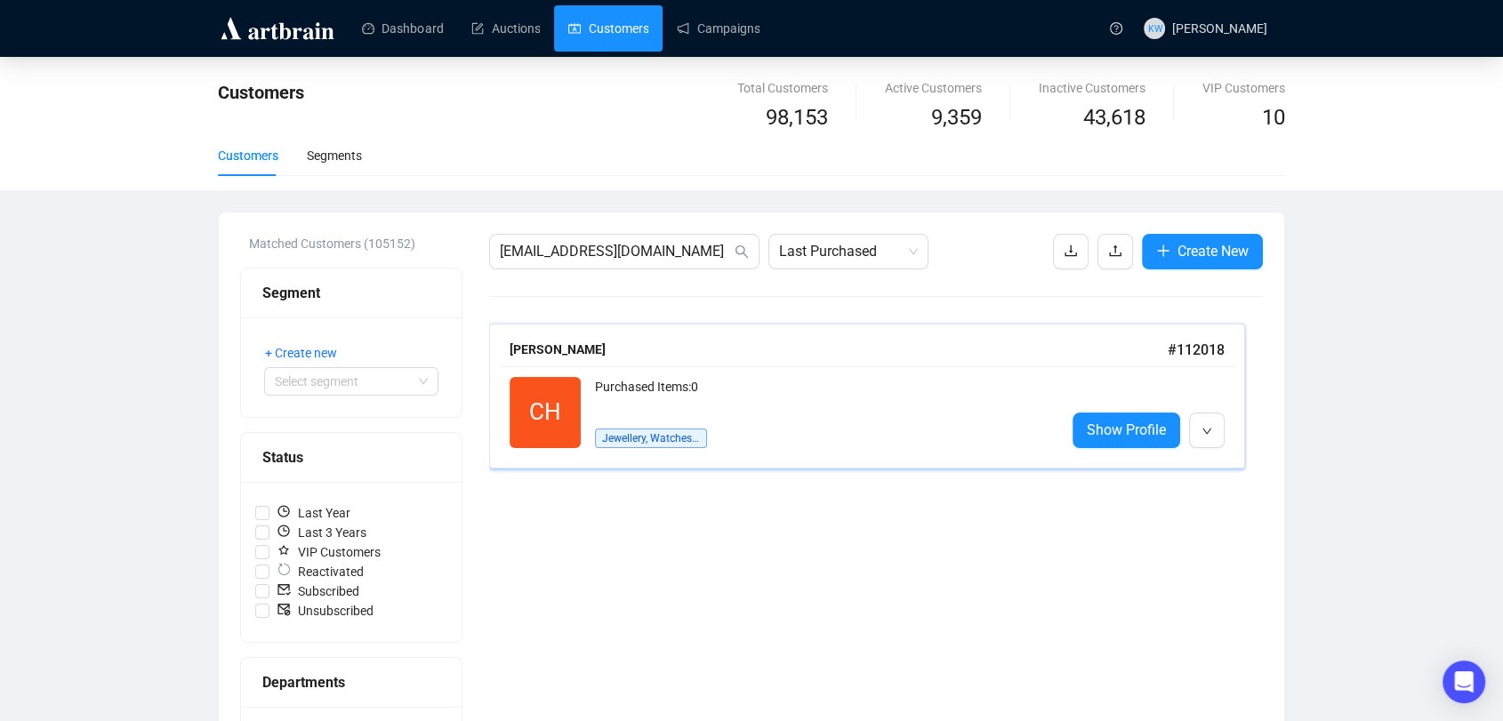
click at [617, 380] on div "Purchased Items: 0" at bounding box center [823, 395] width 456 height 36
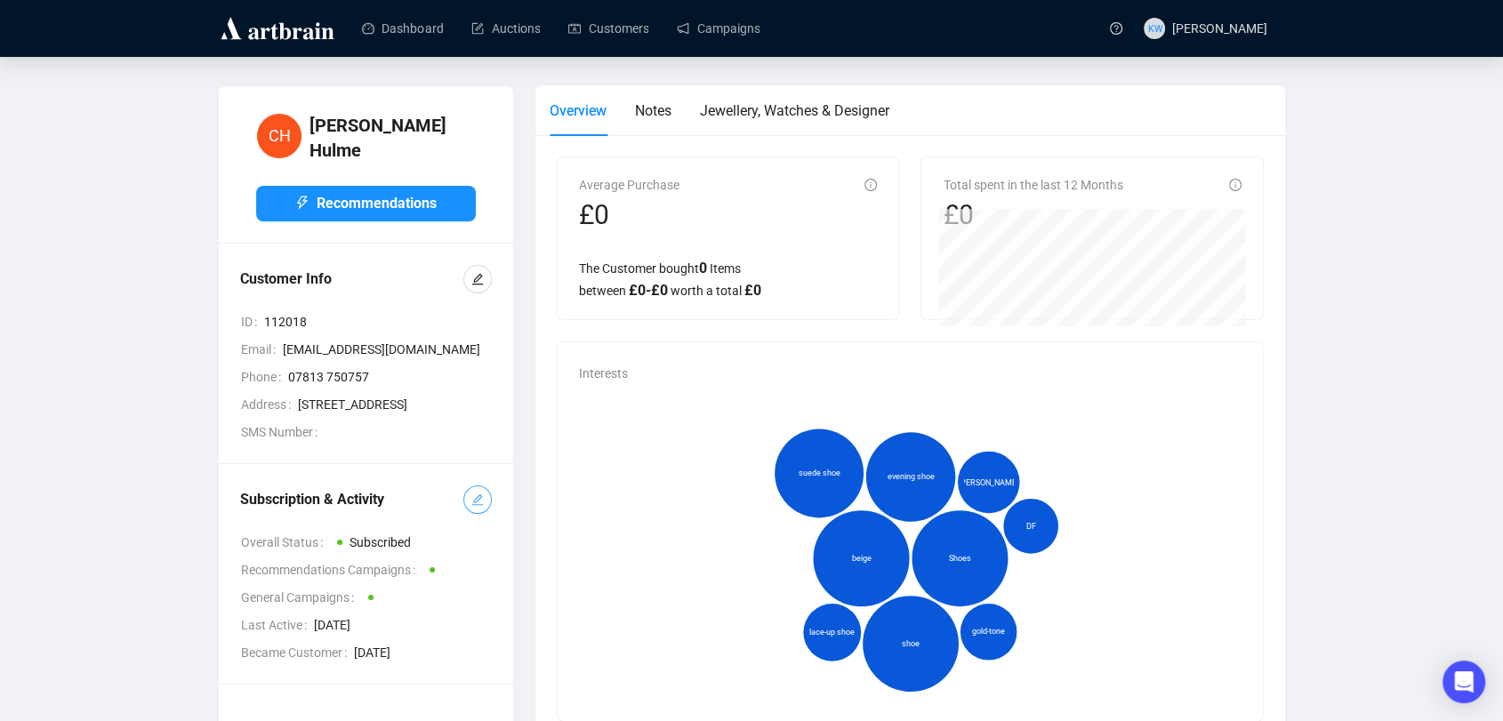
click at [469, 514] on button "button" at bounding box center [477, 499] width 28 height 28
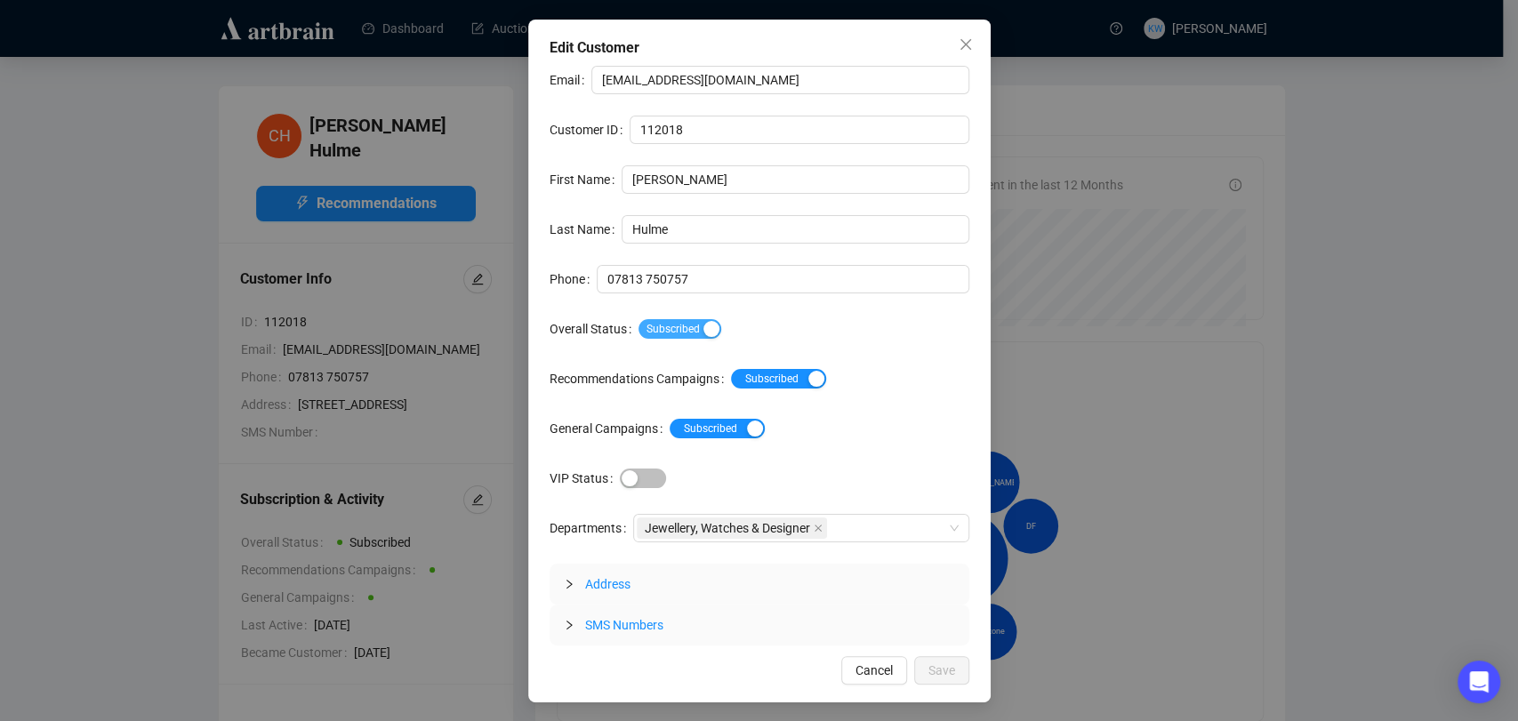
click at [672, 326] on span "Subscribed" at bounding box center [679, 329] width 83 height 20
click at [932, 663] on span "Save" at bounding box center [941, 671] width 27 height 20
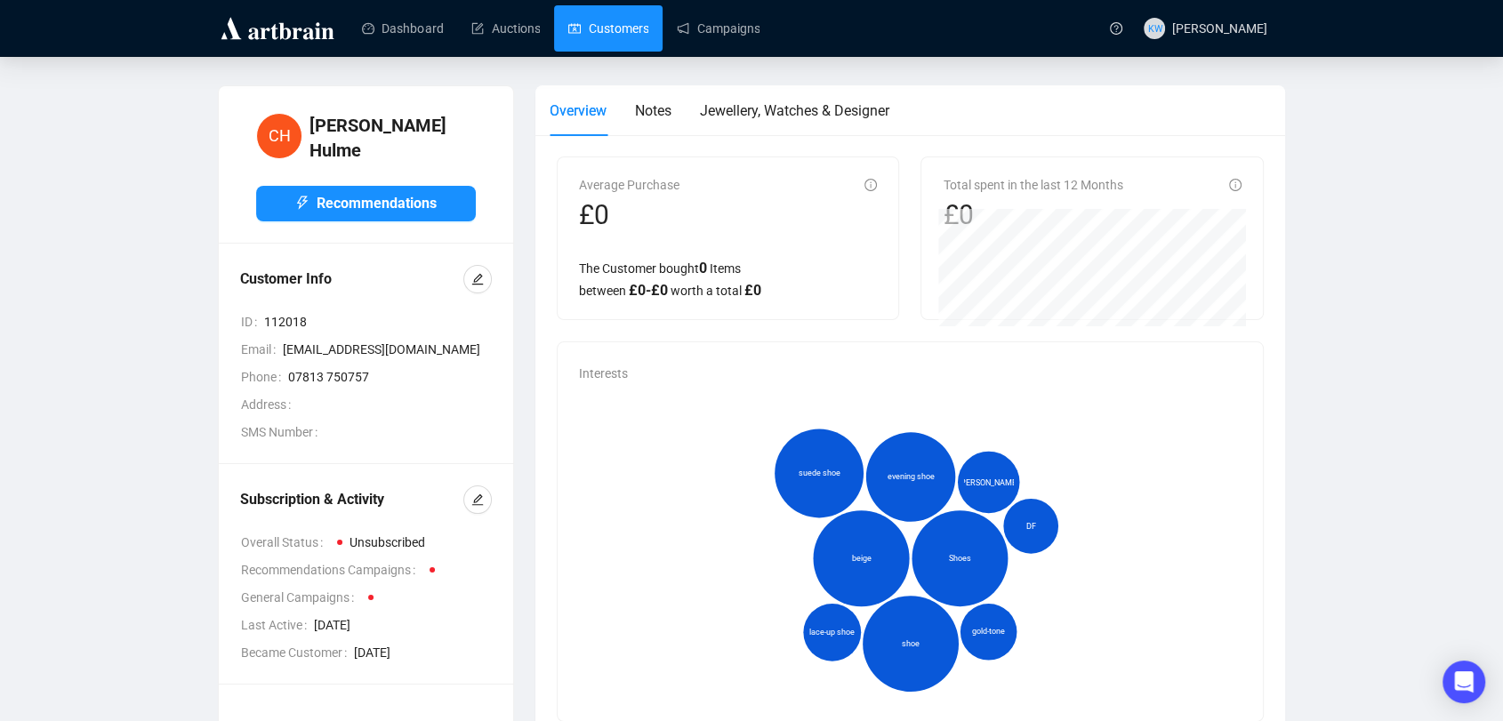
click at [619, 37] on link "Customers" at bounding box center [608, 28] width 80 height 46
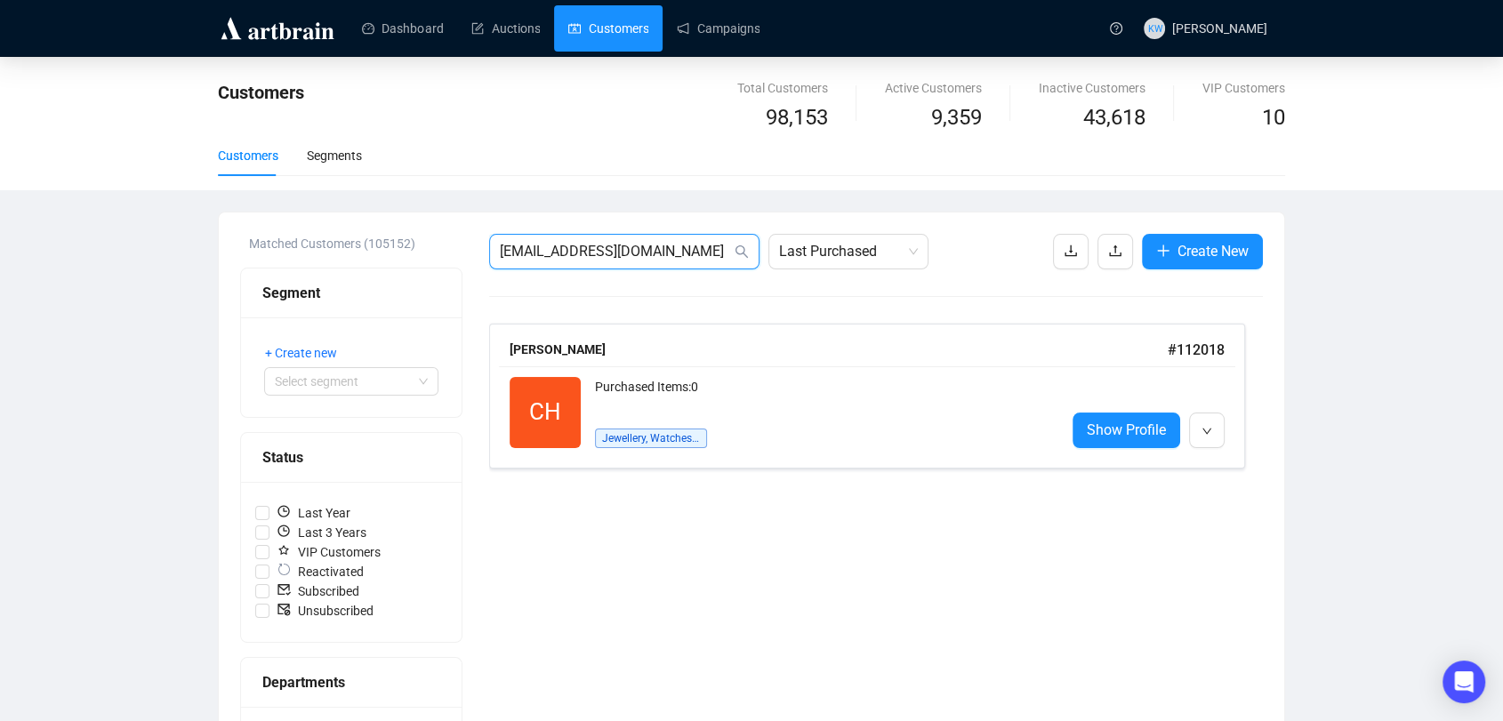
drag, startPoint x: 486, startPoint y: 222, endPoint x: 281, endPoint y: 215, distance: 205.5
type input "v"
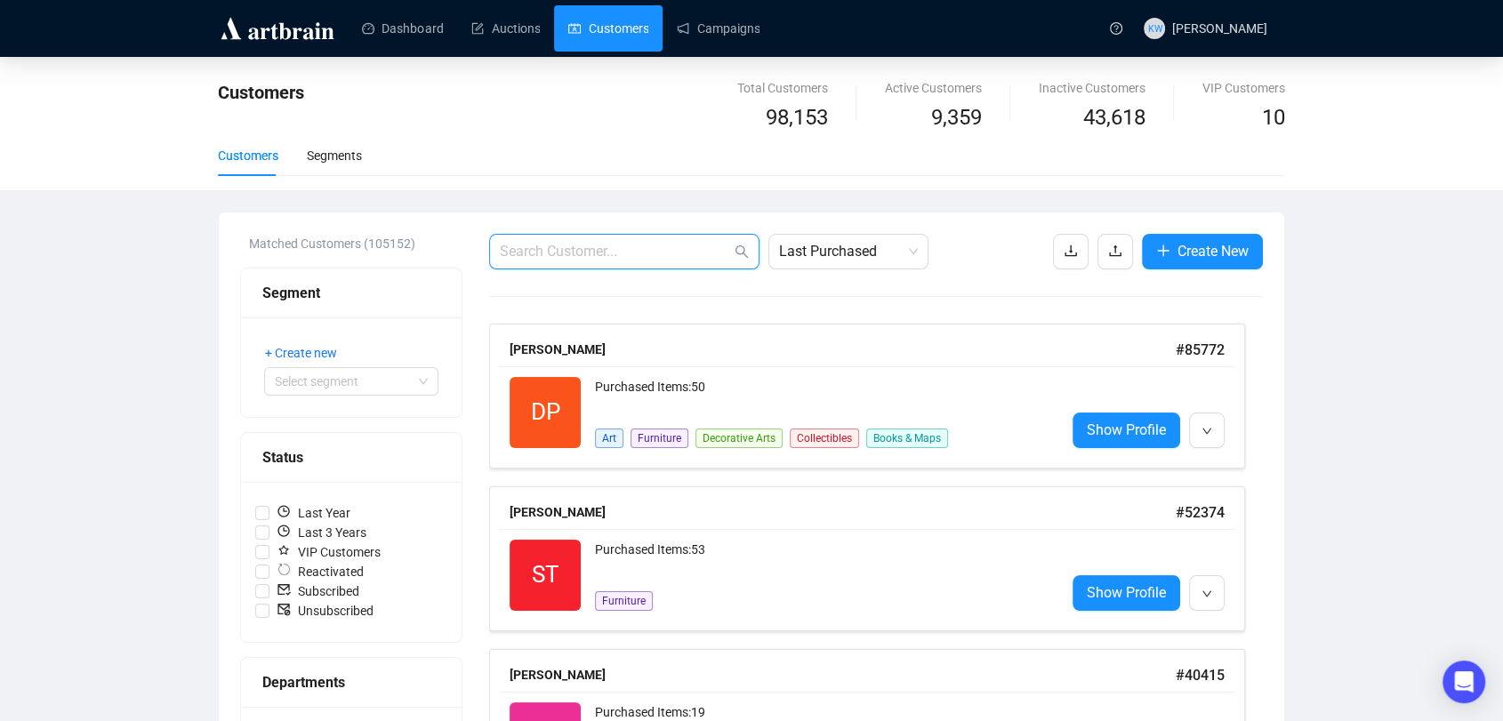
paste input "sally.tennant@acorncapitaladvisers.com"
type input "sally.tennant@acorncapitaladvisers.com"
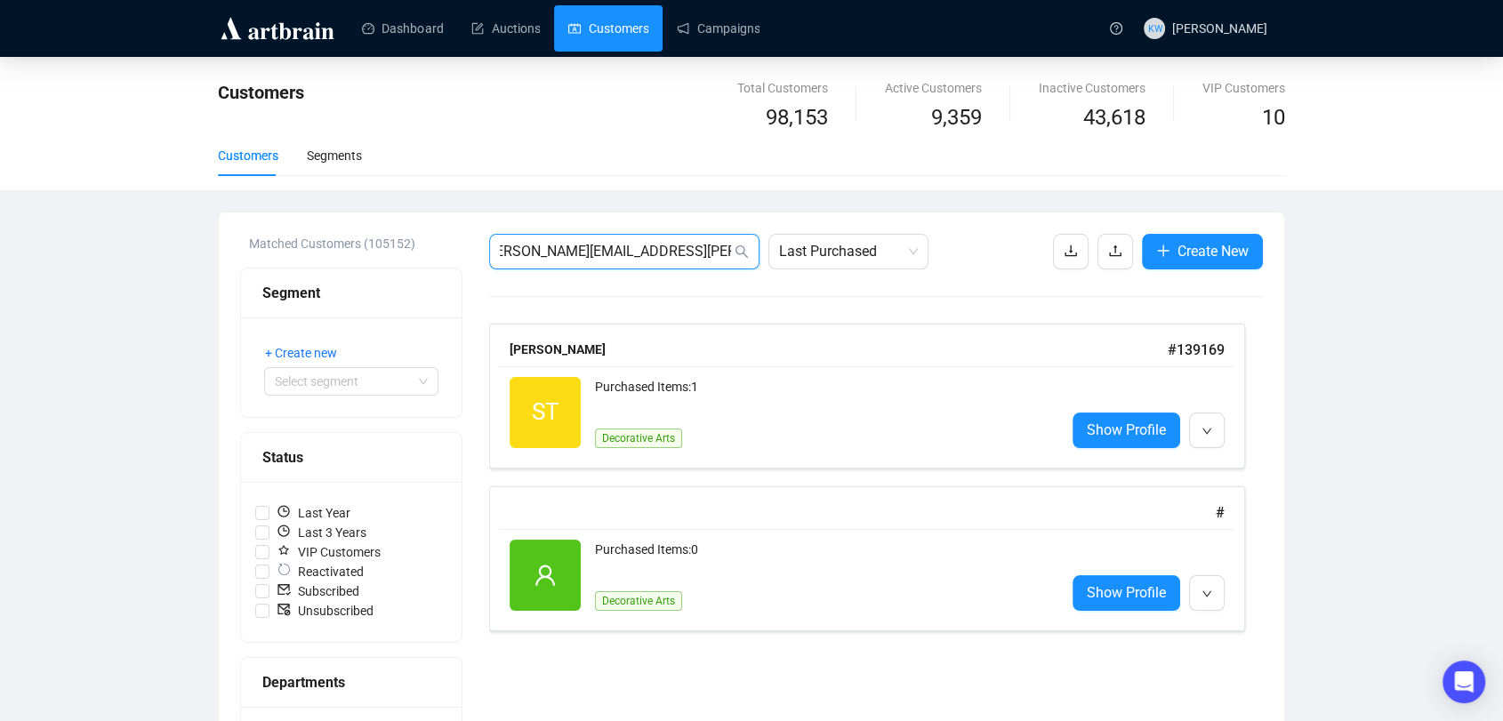
scroll to position [0, 0]
click at [698, 351] on div "Sally Jennifer Tennant" at bounding box center [838, 350] width 658 height 20
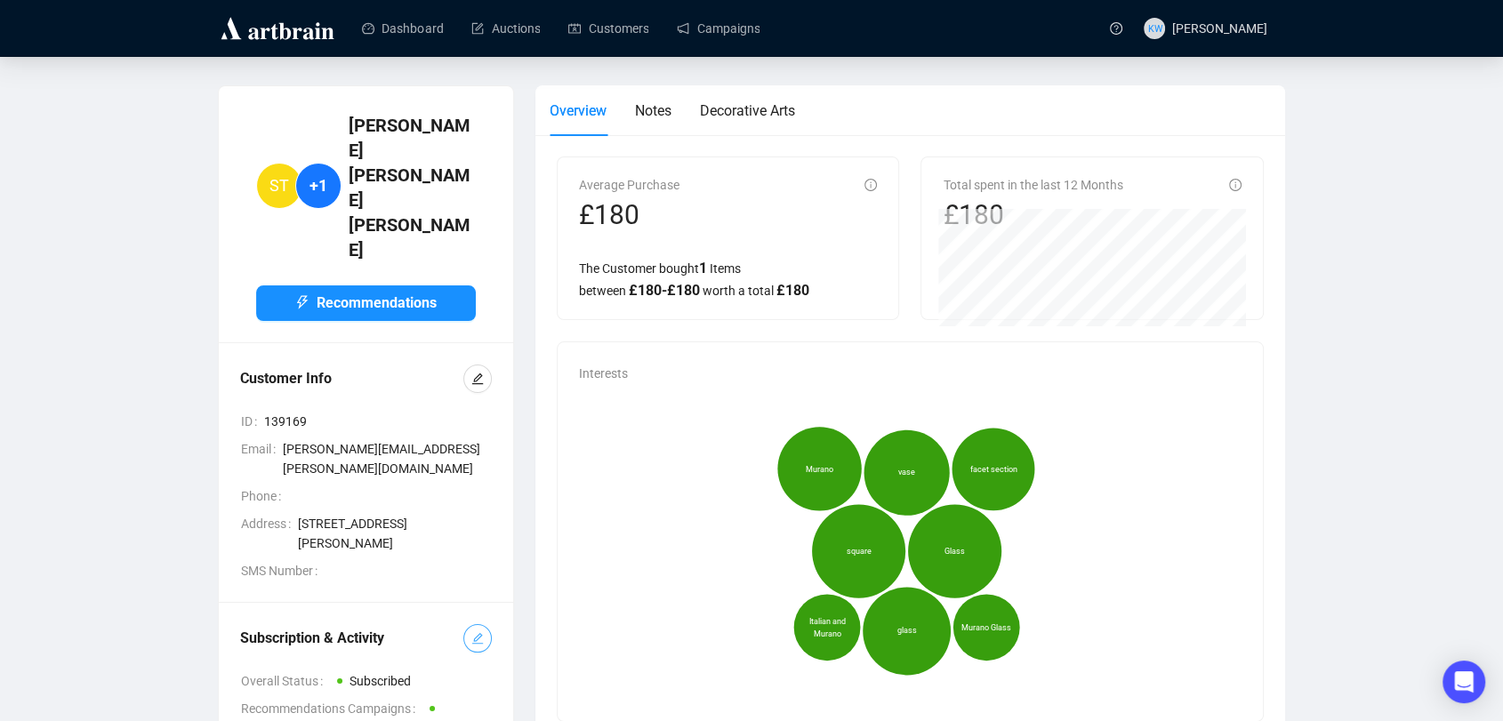
click at [480, 629] on span "button" at bounding box center [477, 639] width 12 height 20
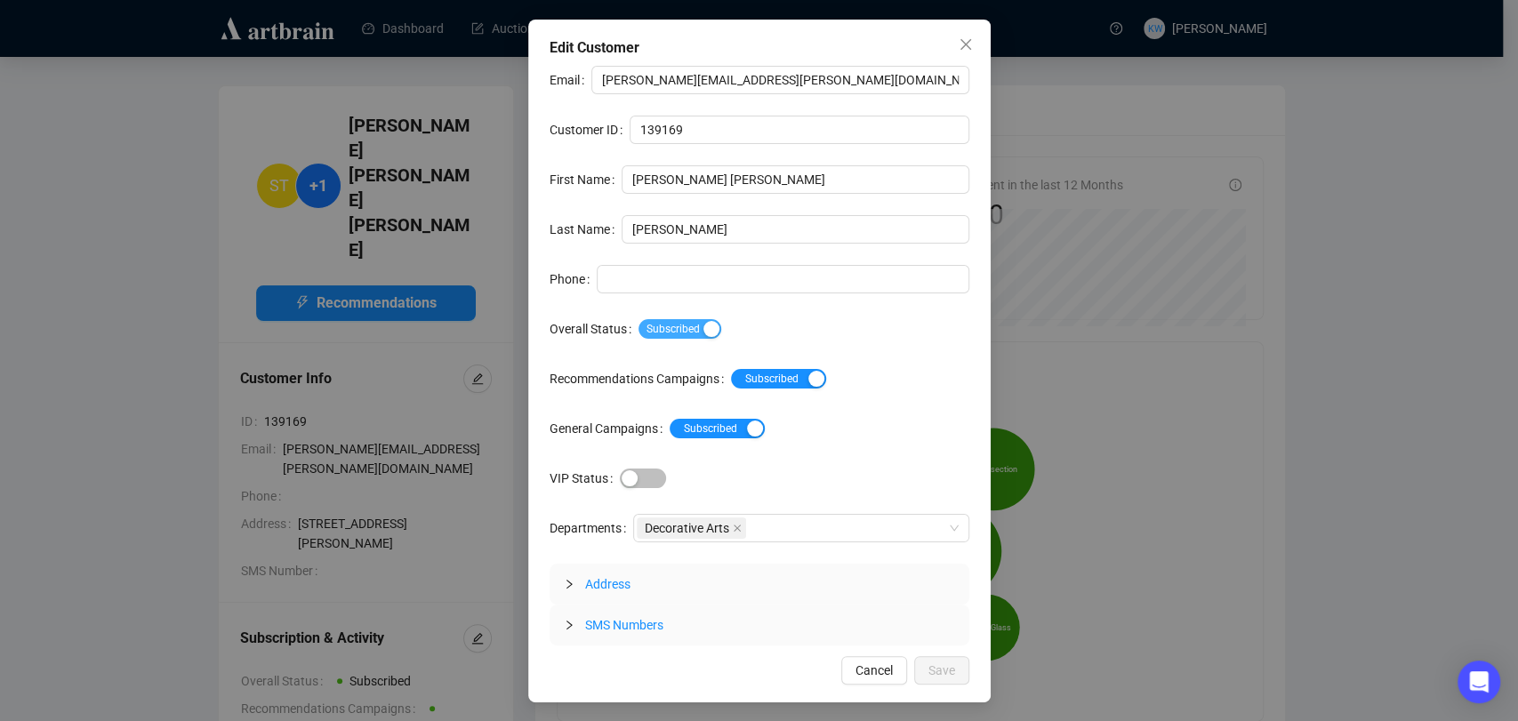
click at [695, 333] on span "Subscribed" at bounding box center [679, 329] width 83 height 20
click at [934, 657] on button "Save" at bounding box center [941, 670] width 55 height 28
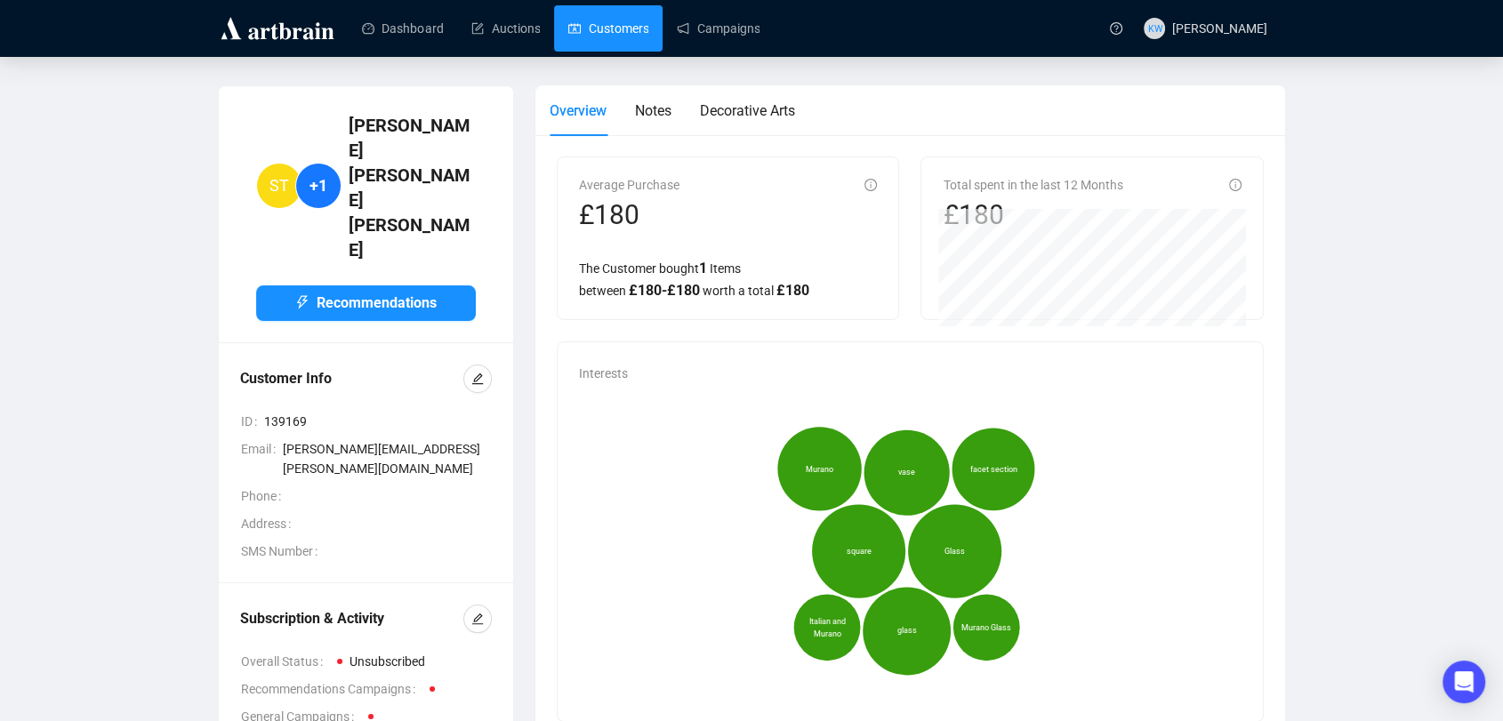
click at [606, 32] on link "Customers" at bounding box center [608, 28] width 80 height 46
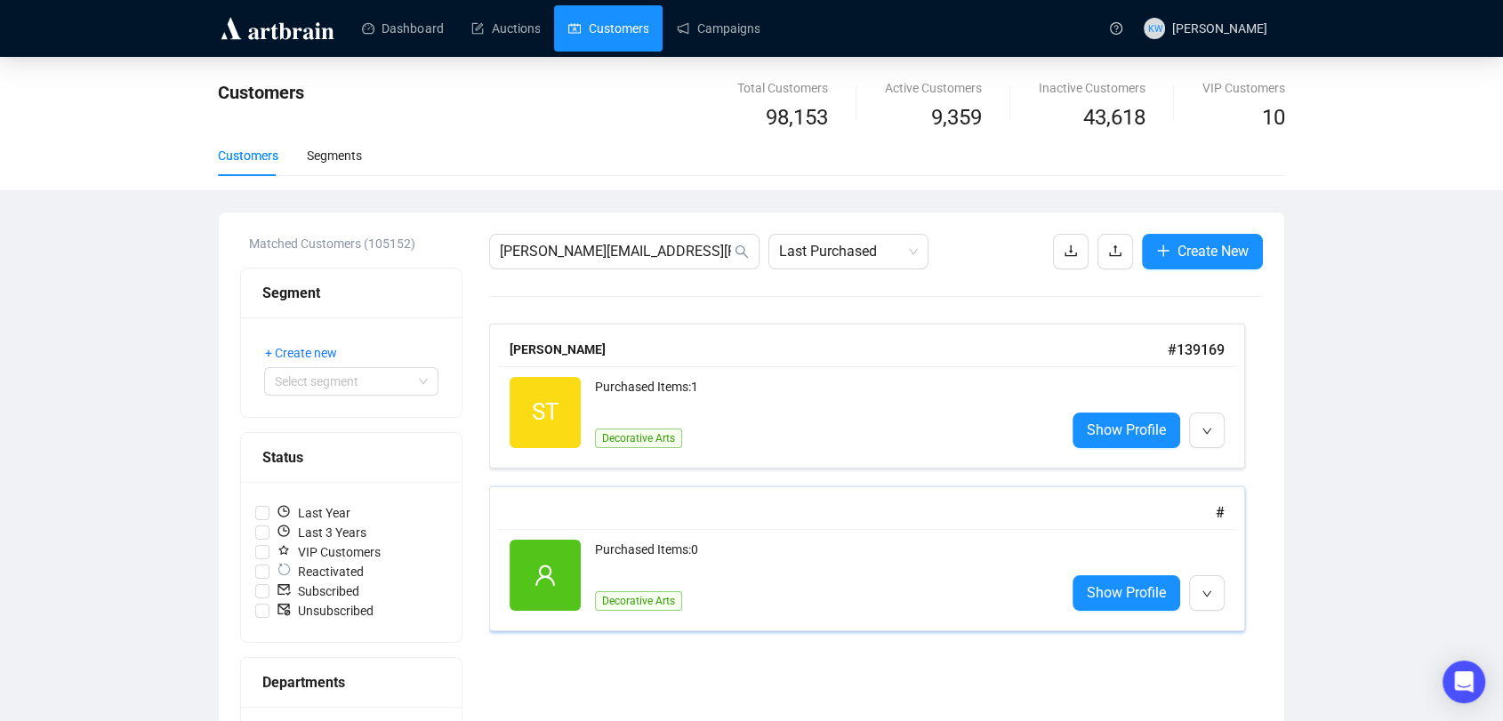
click at [740, 575] on div "Purchased Items: 0 Decorative Arts" at bounding box center [823, 575] width 456 height 71
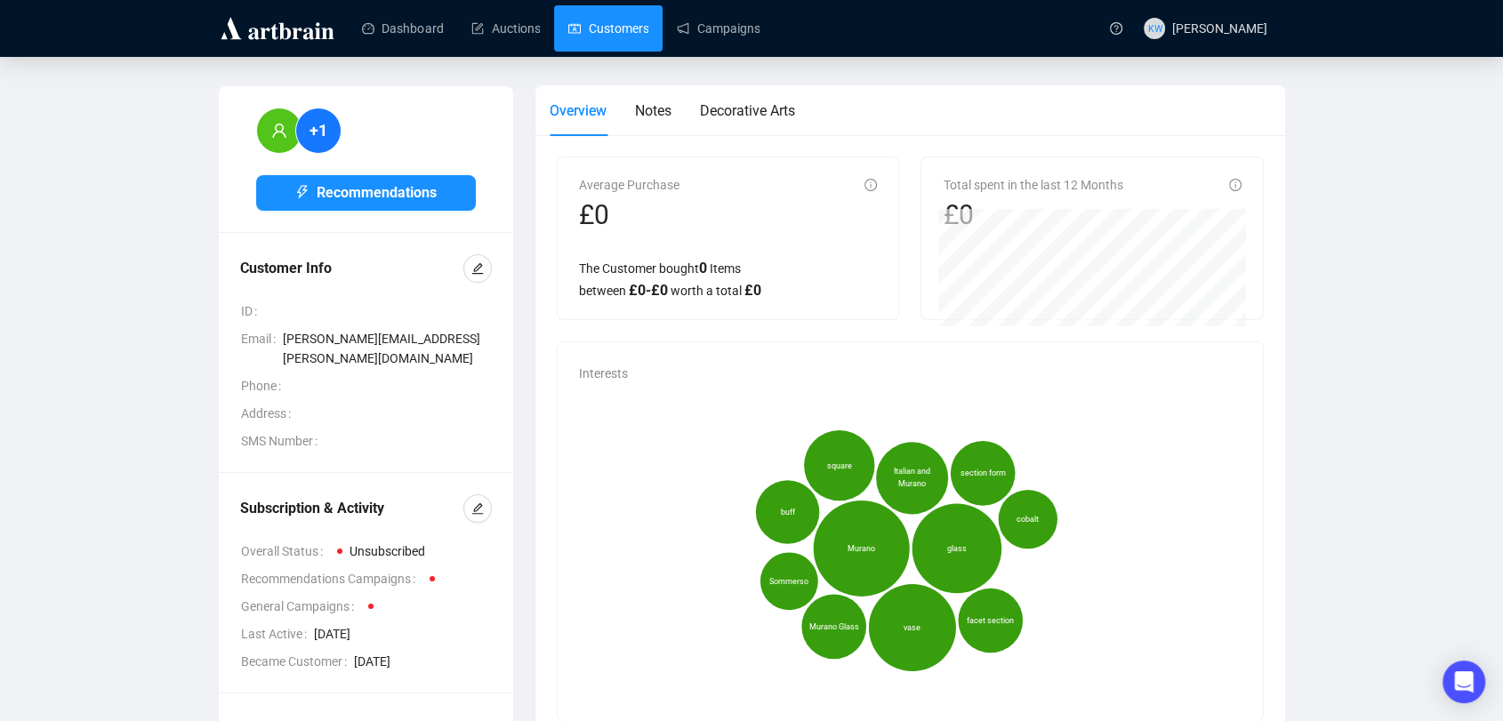
click at [624, 28] on link "Customers" at bounding box center [608, 28] width 80 height 46
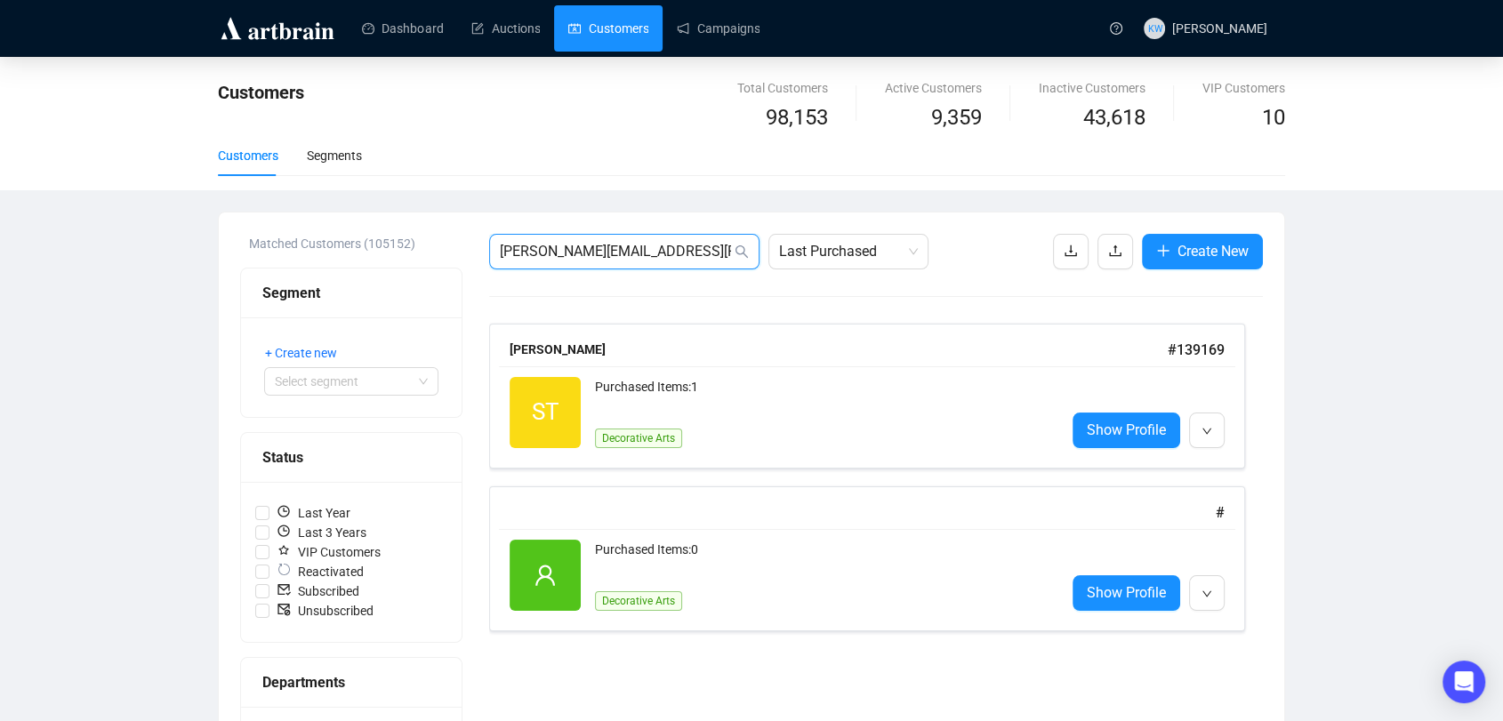
click at [654, 254] on input "sally.tennant@acorncapitaladvisers.com" at bounding box center [615, 251] width 231 height 21
paste input "tim_thomsonjones@hotmail.com"
type input "tim_thomsonjones@hotmail.com"
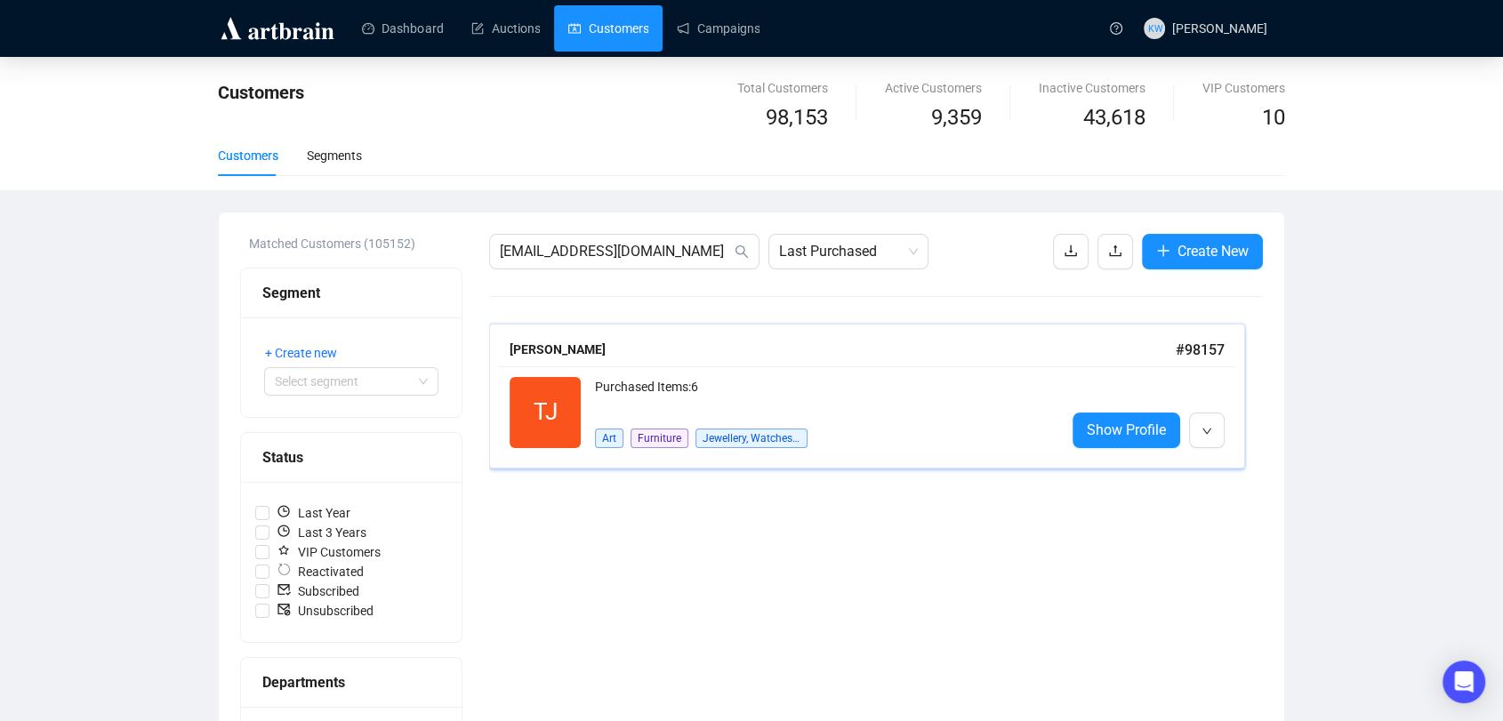
click at [689, 397] on div "Purchased Items: 6" at bounding box center [823, 395] width 456 height 36
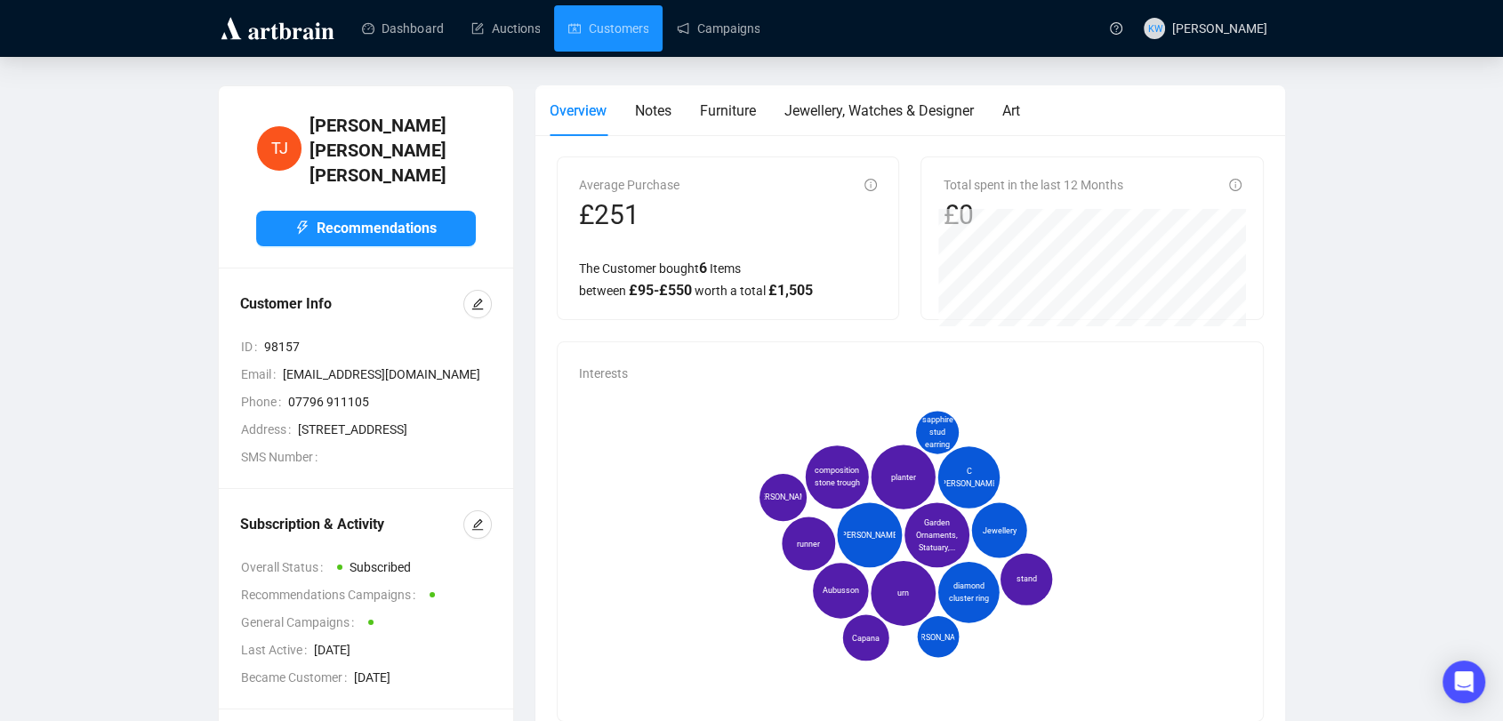
click at [477, 521] on div "Subscription & Activity Overall Status Subscribed Recommendations Campaigns Gen…" at bounding box center [366, 599] width 294 height 220
click at [490, 535] on button "button" at bounding box center [477, 524] width 28 height 28
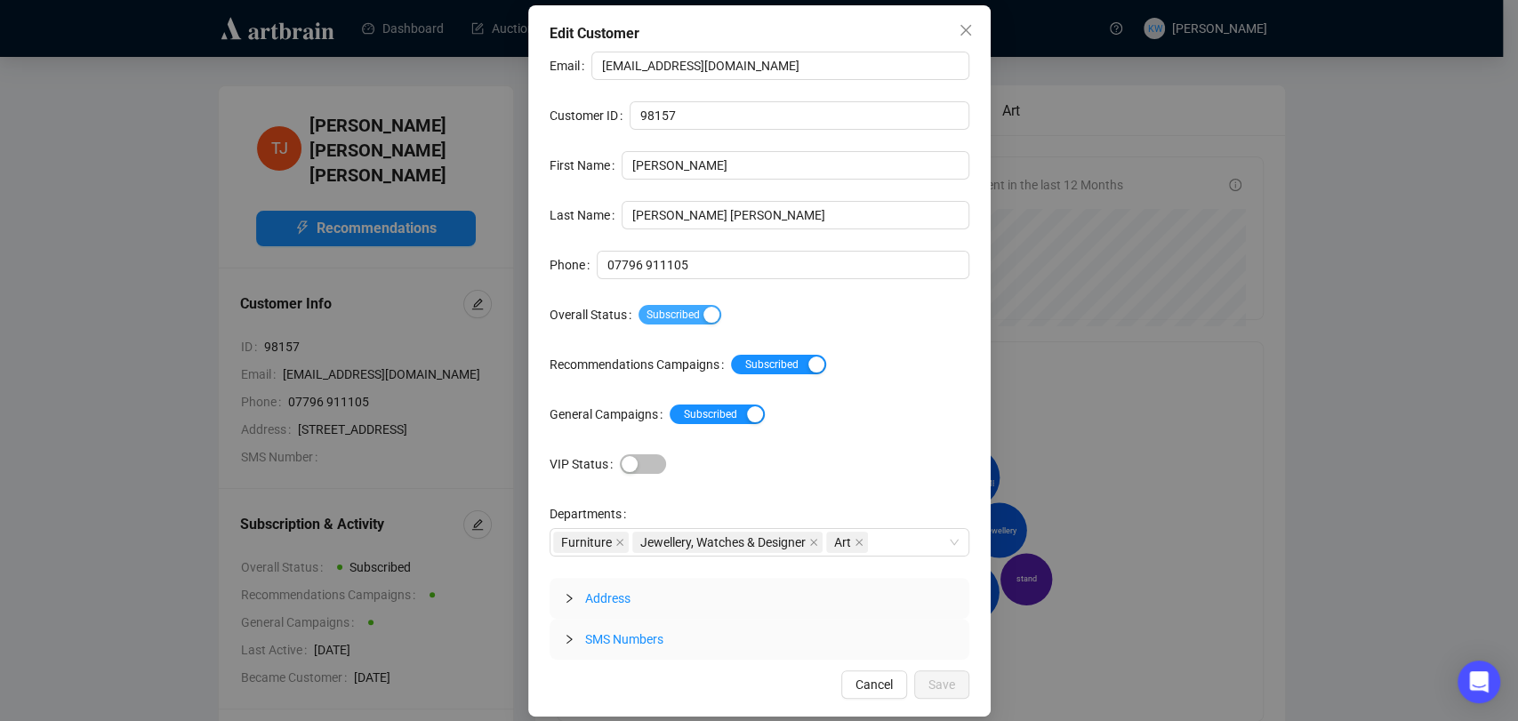
click at [704, 315] on div "button" at bounding box center [711, 315] width 16 height 16
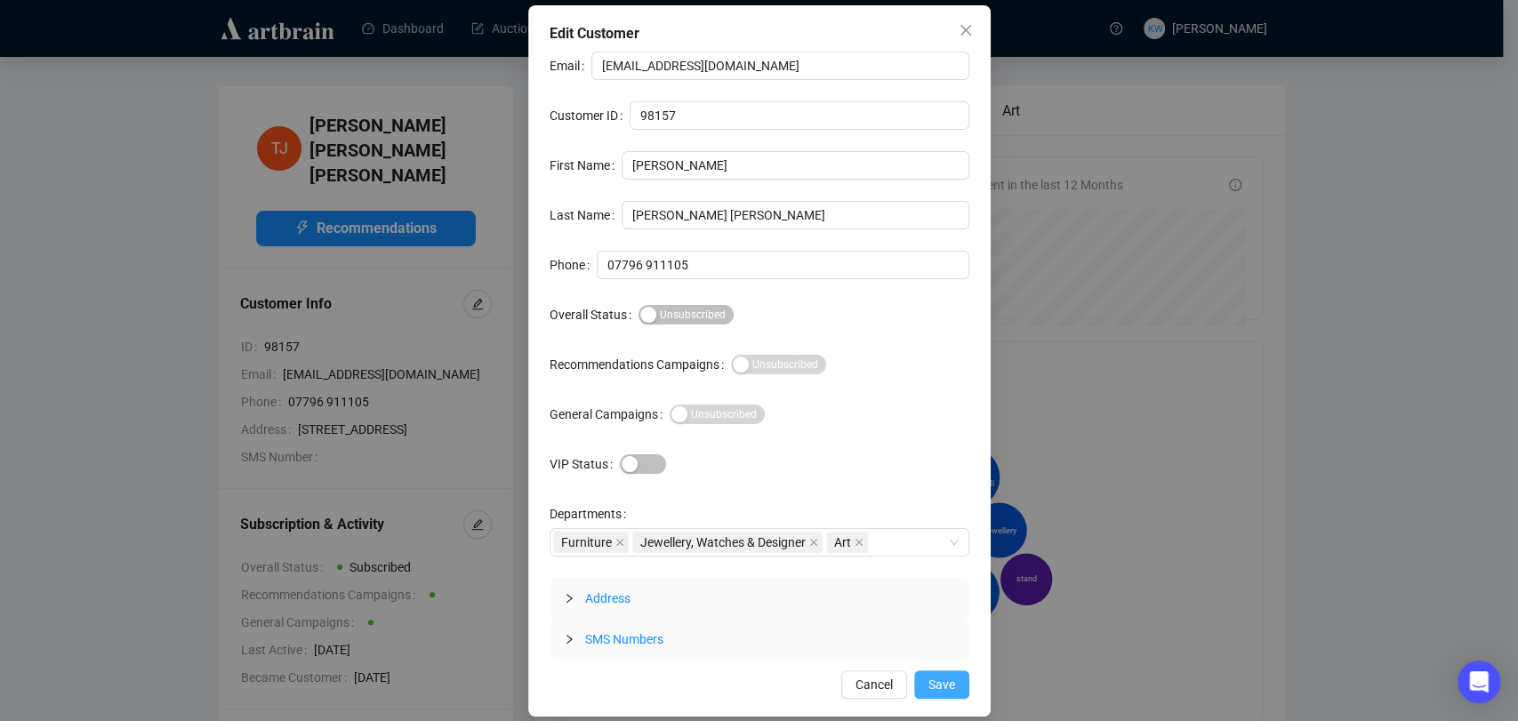
click at [943, 682] on span "Save" at bounding box center [941, 685] width 27 height 20
